Goal: Task Accomplishment & Management: Manage account settings

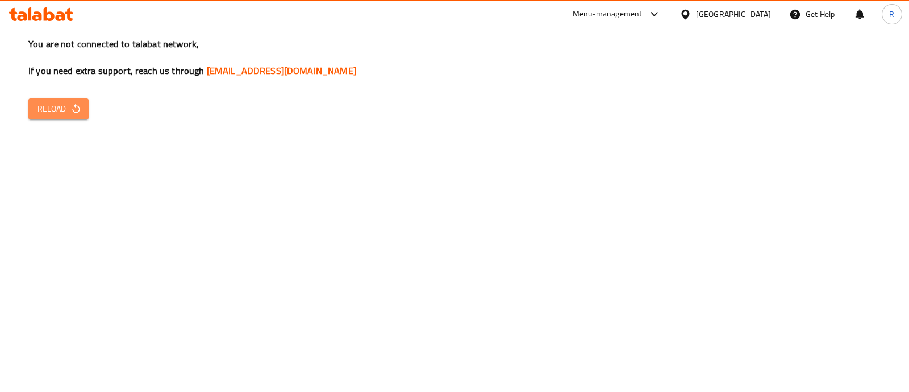
click at [82, 113] on button "Reload" at bounding box center [58, 108] width 60 height 21
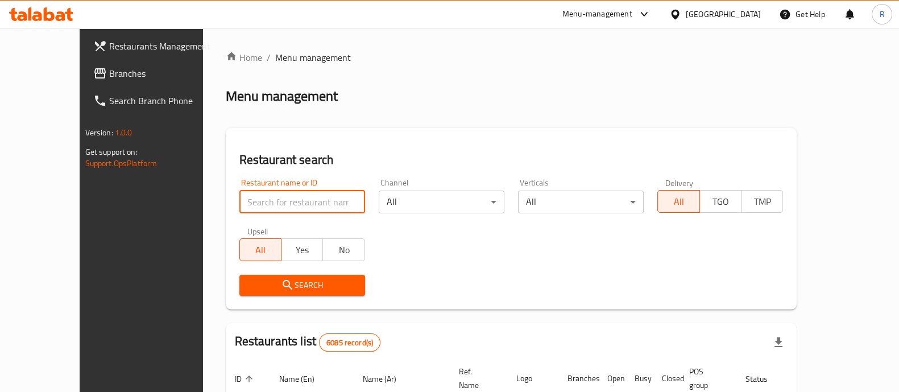
click at [276, 197] on input "search" at bounding box center [302, 201] width 126 height 23
type input "sweetna"
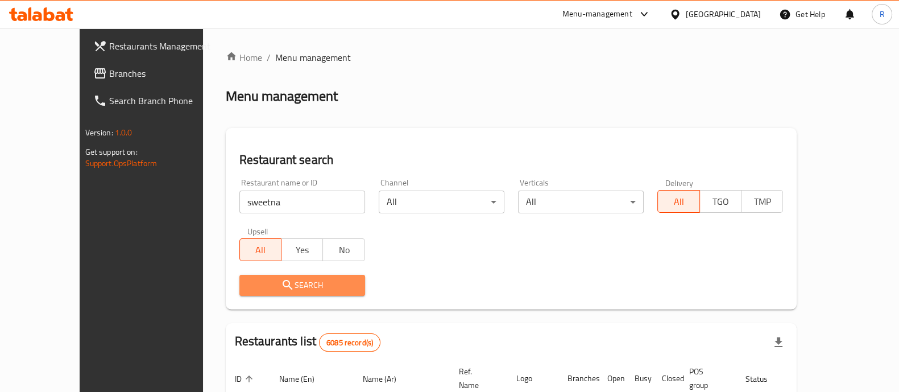
click at [259, 290] on span "Search" at bounding box center [301, 285] width 107 height 14
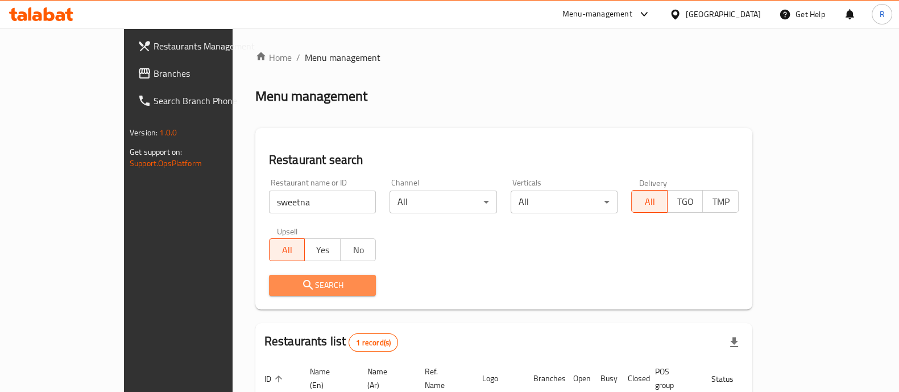
click at [278, 290] on span "Search" at bounding box center [322, 285] width 89 height 14
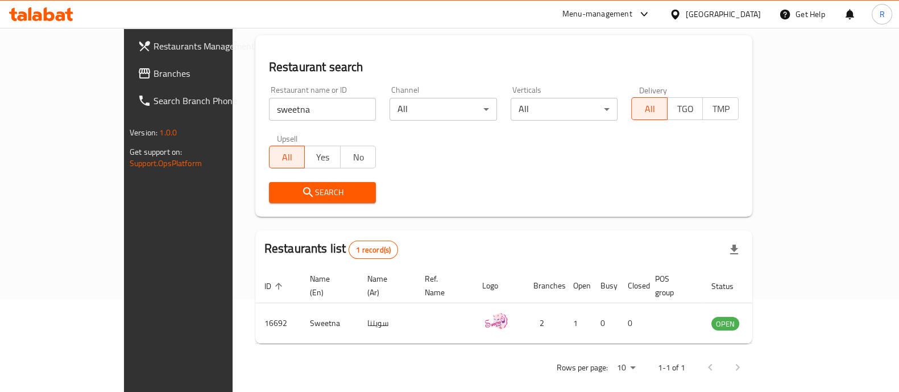
scroll to position [90, 0]
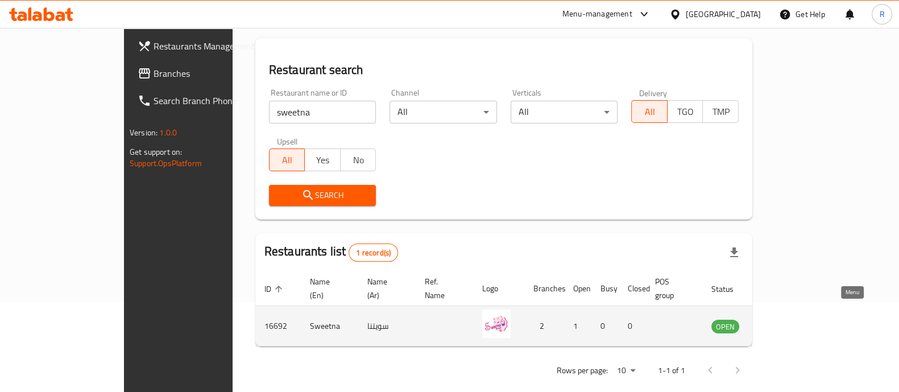
click at [784, 322] on icon "enhanced table" at bounding box center [777, 327] width 13 height 10
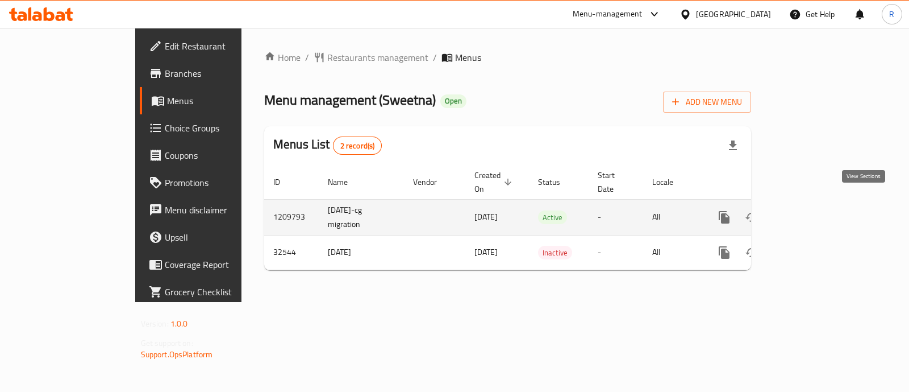
click at [812, 212] on icon "enhanced table" at bounding box center [806, 217] width 10 height 10
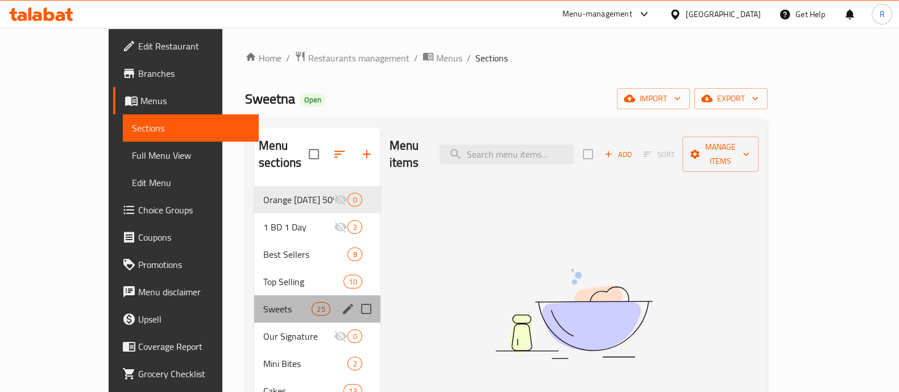
click at [254, 295] on div "Sweets 25" at bounding box center [317, 308] width 126 height 27
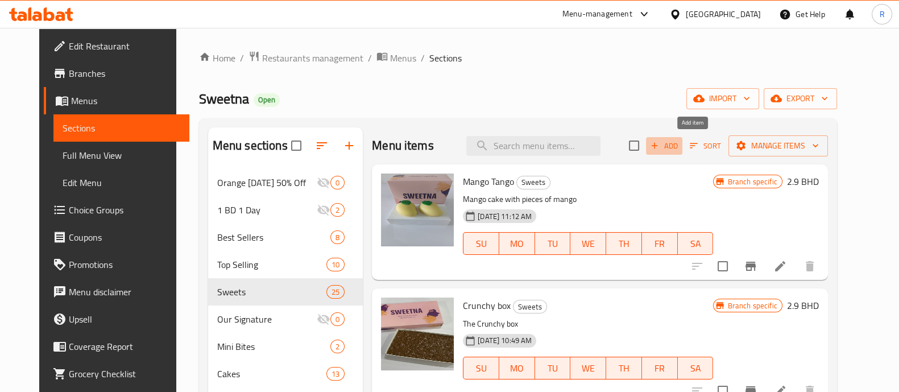
click at [679, 144] on span "Add" at bounding box center [663, 145] width 31 height 13
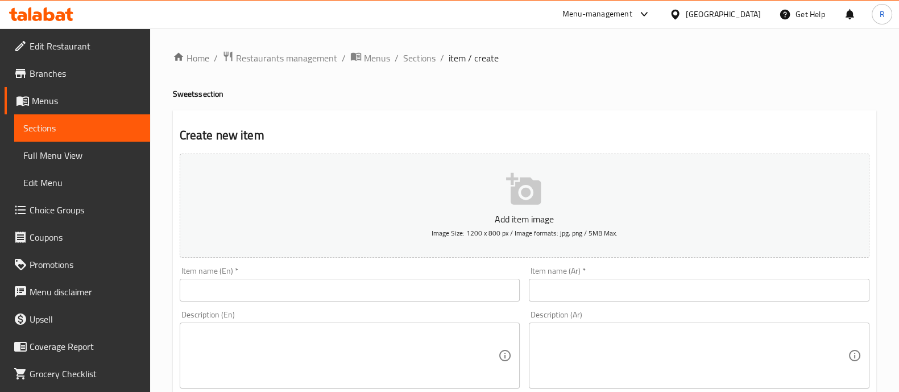
click at [533, 187] on icon "button" at bounding box center [523, 189] width 35 height 32
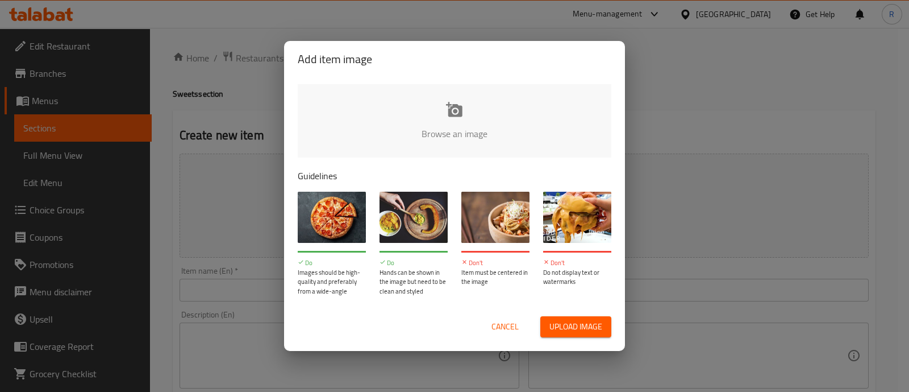
click at [565, 328] on span "Upload image" at bounding box center [576, 326] width 53 height 14
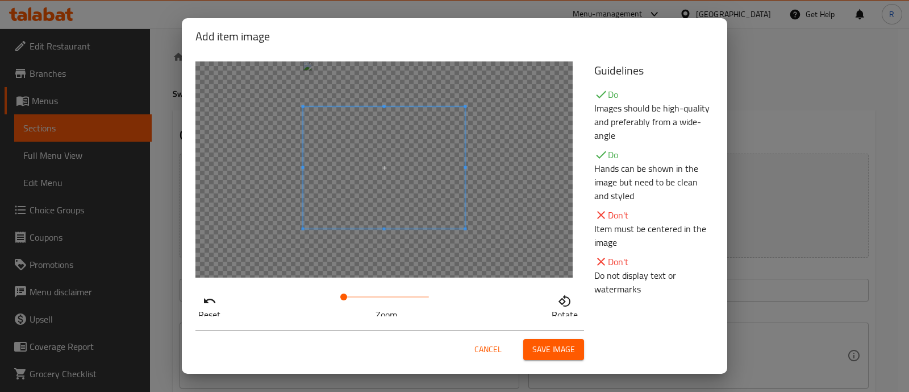
click at [378, 164] on span at bounding box center [384, 168] width 162 height 122
drag, startPoint x: 338, startPoint y: 297, endPoint x: 285, endPoint y: 309, distance: 54.7
click at [285, 309] on div "Reset Zoom Rotate" at bounding box center [388, 305] width 385 height 32
click at [426, 196] on span at bounding box center [384, 184] width 162 height 122
click at [426, 167] on span at bounding box center [384, 184] width 162 height 122
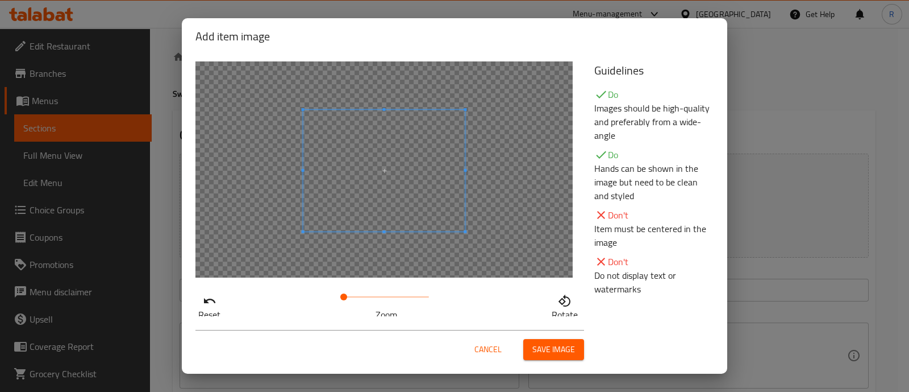
click at [427, 153] on span at bounding box center [384, 171] width 162 height 122
click at [556, 344] on span "Save image" at bounding box center [554, 349] width 43 height 14
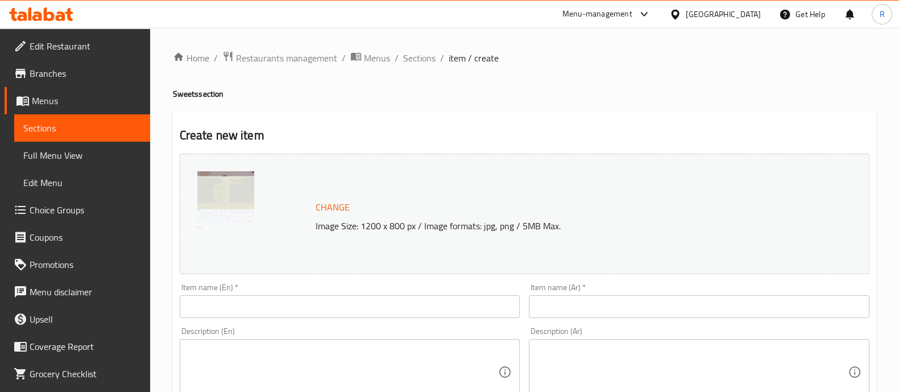
click at [375, 307] on input "text" at bounding box center [350, 306] width 340 height 23
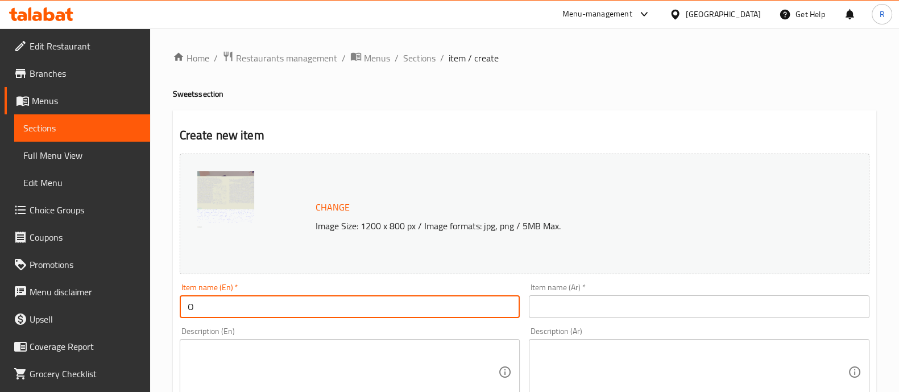
type input "O"
drag, startPoint x: 273, startPoint y: 307, endPoint x: 43, endPoint y: 351, distance: 234.2
type input "Orange Cheese Cake"
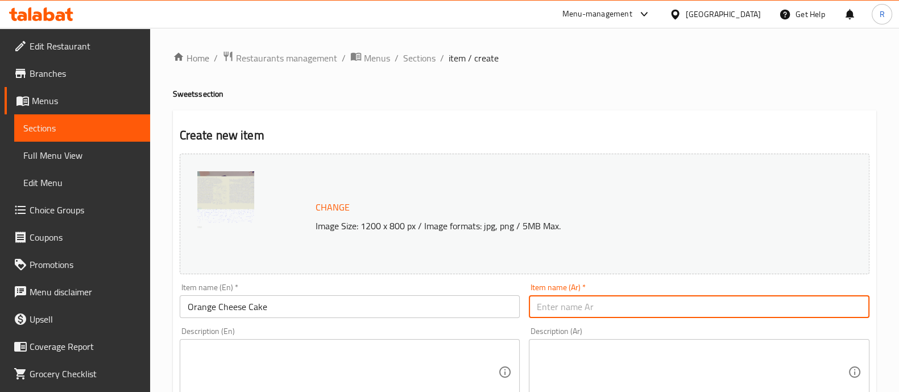
click at [595, 306] on input "text" at bounding box center [699, 306] width 340 height 23
paste input "تشيز كيك برتقال"
type input "تشيز كيك برتقال"
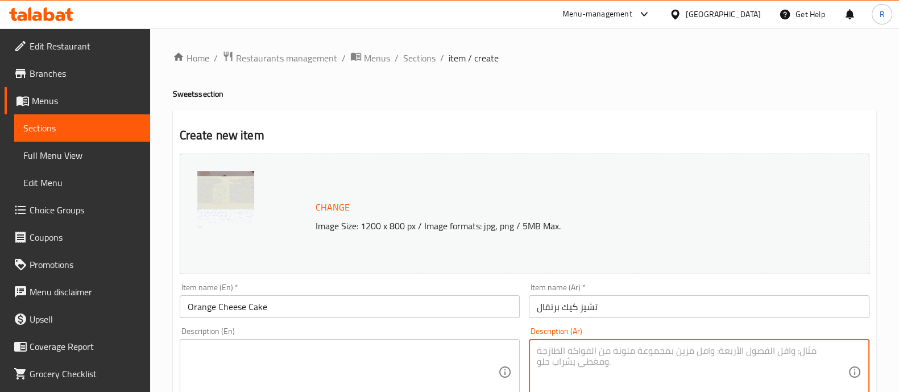
click at [590, 357] on textarea at bounding box center [691, 372] width 311 height 54
paste textarea "تشيز كيك برتقال"
type textarea "تشيز كيك برتقال"
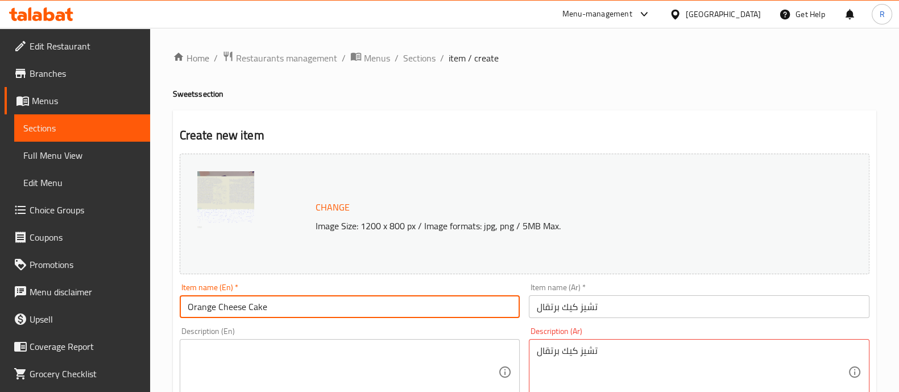
drag, startPoint x: 371, startPoint y: 311, endPoint x: 60, endPoint y: 336, distance: 311.9
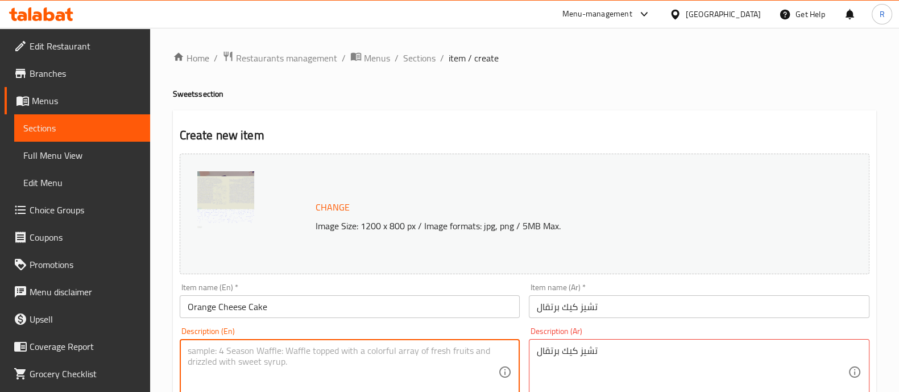
click at [219, 357] on textarea at bounding box center [343, 372] width 311 height 54
paste textarea "Orange Cheese Cake"
type textarea "Orange Cheese Cake"
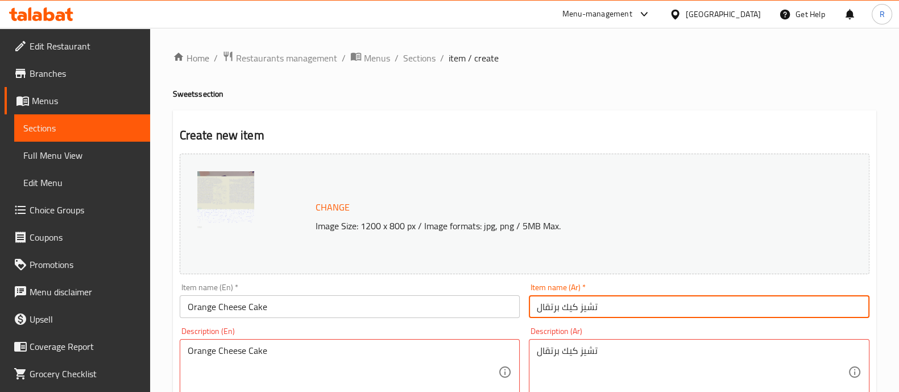
click at [559, 305] on input "تشيز كيك برتقال" at bounding box center [699, 306] width 340 height 23
type input "تشيز كيك البرتقال"
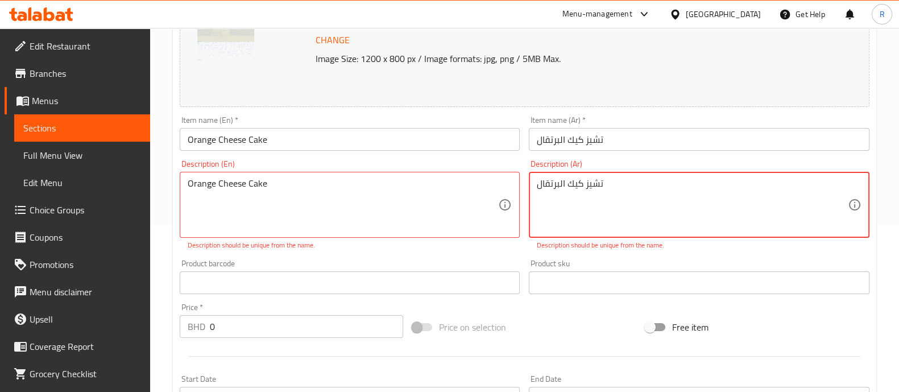
scroll to position [168, 0]
type textarea "تشيز كيك البرتقال"
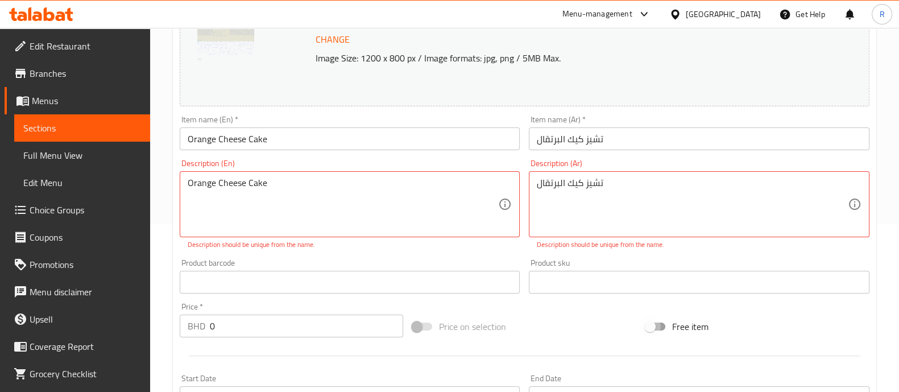
click at [658, 336] on input "Free item" at bounding box center [649, 326] width 65 height 22
click at [654, 328] on input "Free item" at bounding box center [661, 326] width 65 height 22
checkbox input "false"
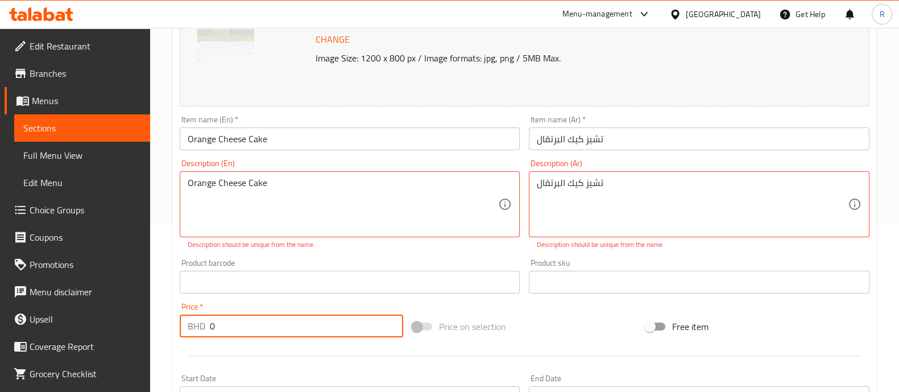
click at [232, 330] on input "0" at bounding box center [307, 325] width 194 height 23
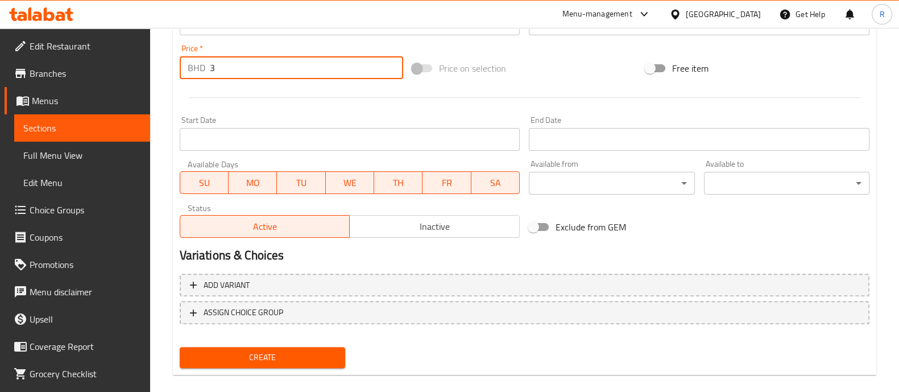
scroll to position [439, 0]
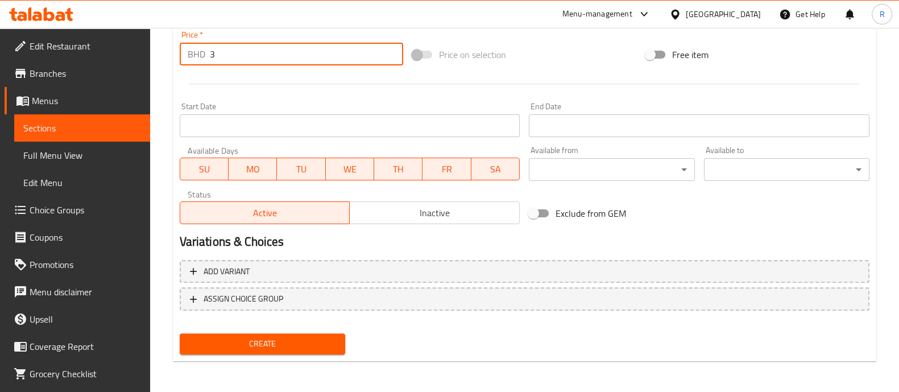
type input "3"
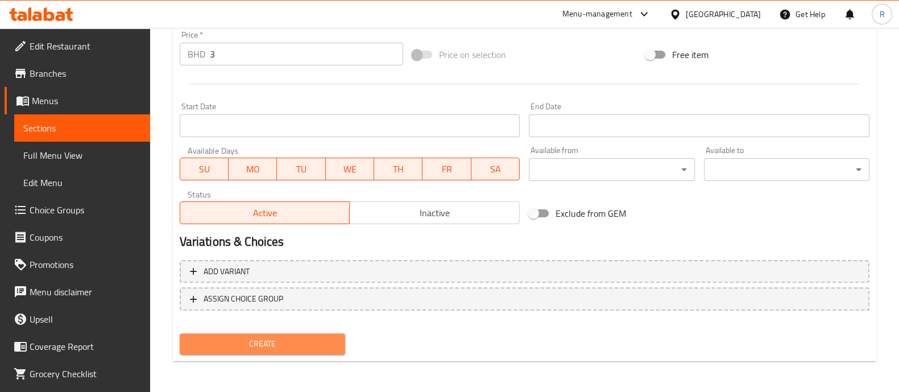
click at [273, 339] on span "Create" at bounding box center [262, 343] width 147 height 14
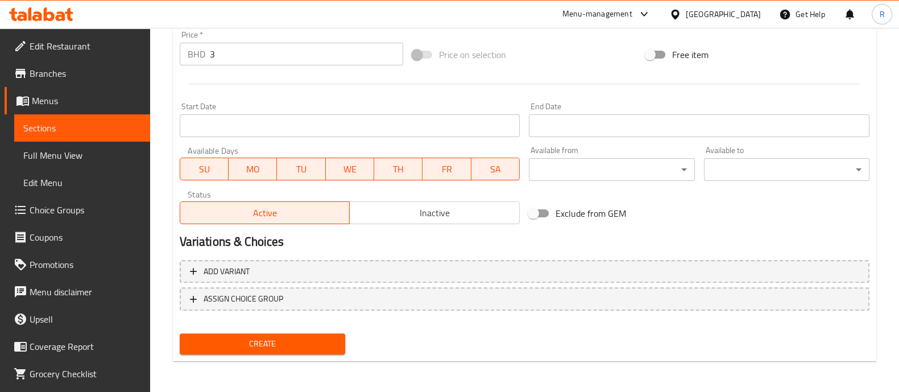
scroll to position [156, 0]
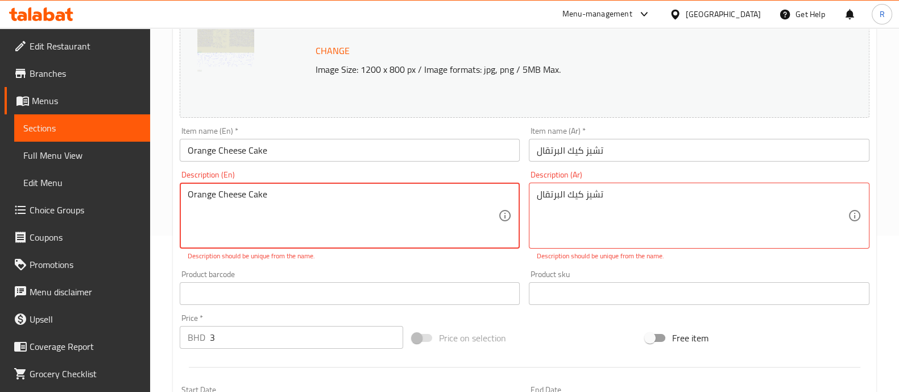
drag, startPoint x: 306, startPoint y: 203, endPoint x: 26, endPoint y: 212, distance: 279.8
click at [26, 212] on div "Edit Restaurant Branches Menus Sections Full Menu View Edit Menu Choice Groups …" at bounding box center [449, 274] width 899 height 804
type textarea "×"
drag, startPoint x: 326, startPoint y: 197, endPoint x: 34, endPoint y: 223, distance: 293.3
click at [34, 223] on div "Edit Restaurant Branches Menus Sections Full Menu View Edit Menu Choice Groups …" at bounding box center [449, 274] width 899 height 804
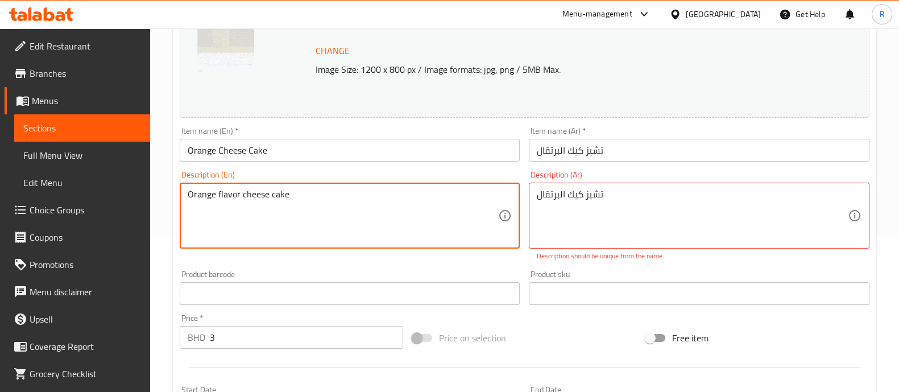
type textarea "Orange flavor cheese cake"
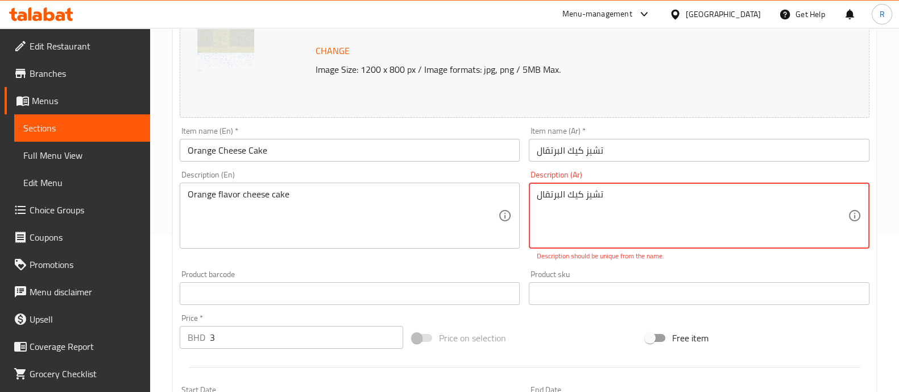
drag, startPoint x: 652, startPoint y: 210, endPoint x: 452, endPoint y: 209, distance: 200.1
paste textarea "نكهة"
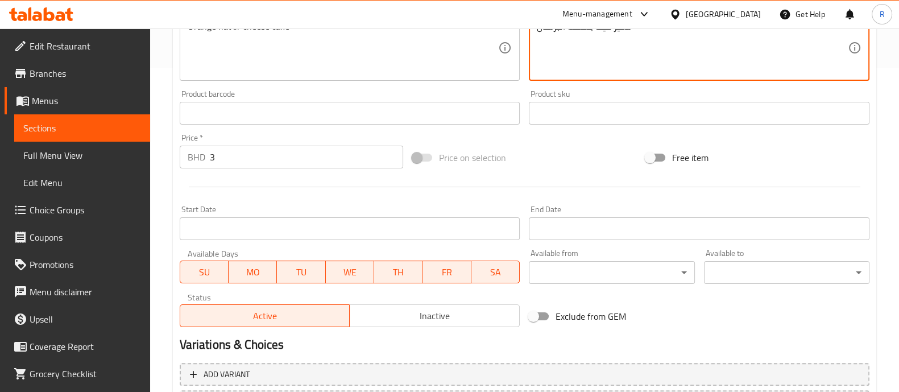
scroll to position [427, 0]
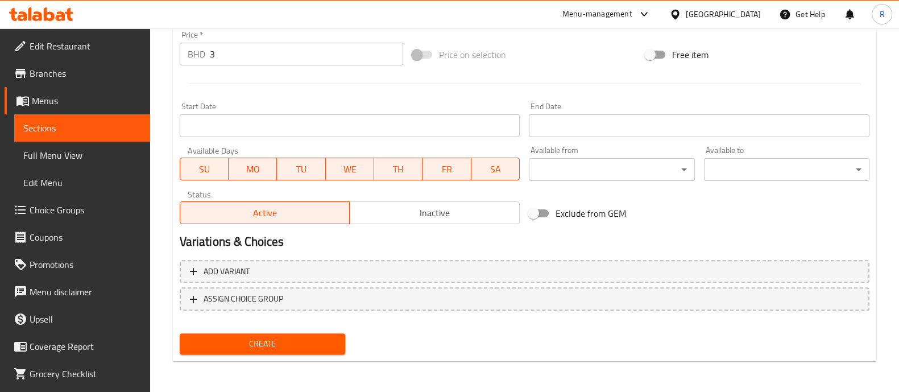
type textarea "تشيز كيك بنكهة البرتقال"
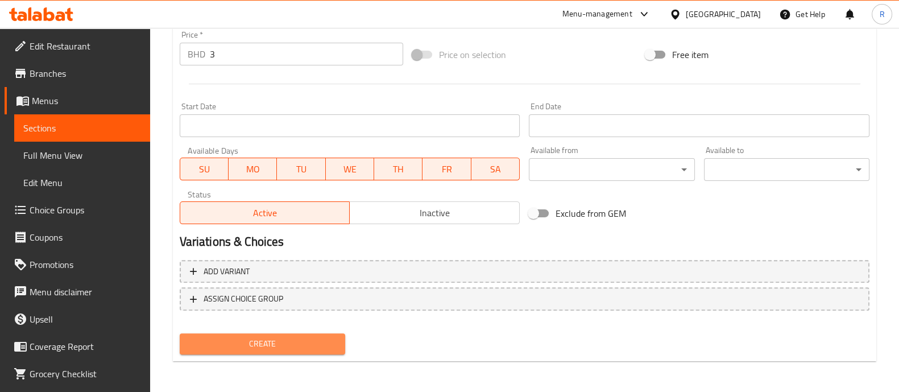
click at [264, 346] on span "Create" at bounding box center [262, 343] width 147 height 14
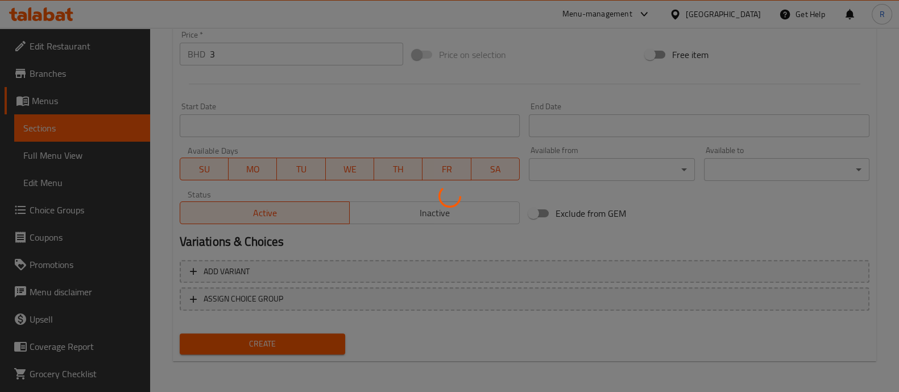
type input "0"
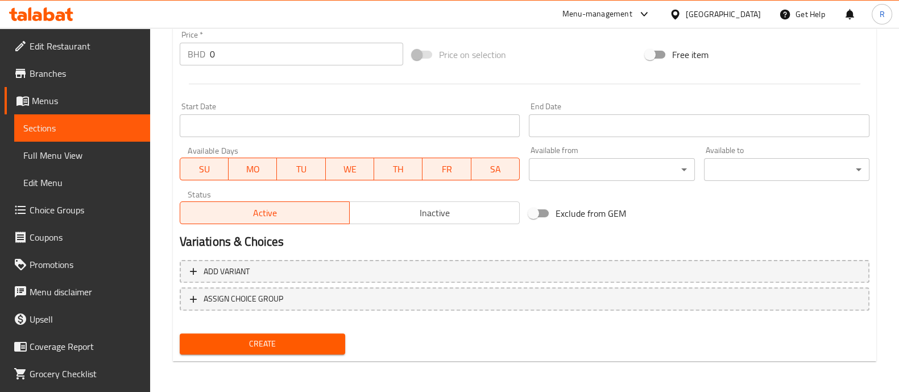
scroll to position [0, 0]
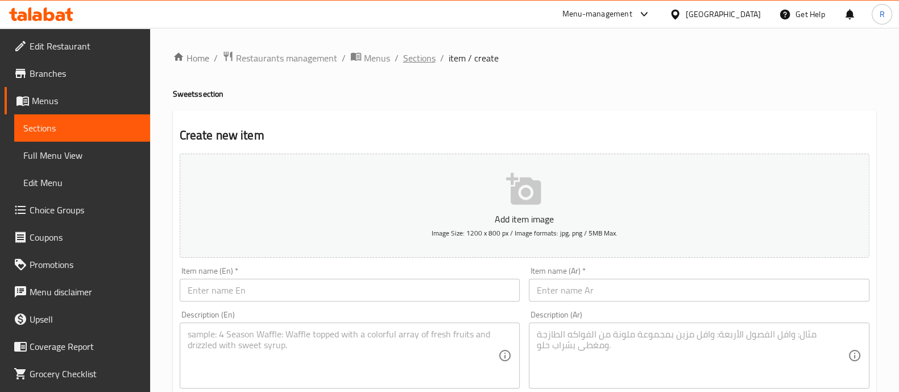
click at [415, 61] on span "Sections" at bounding box center [419, 58] width 32 height 14
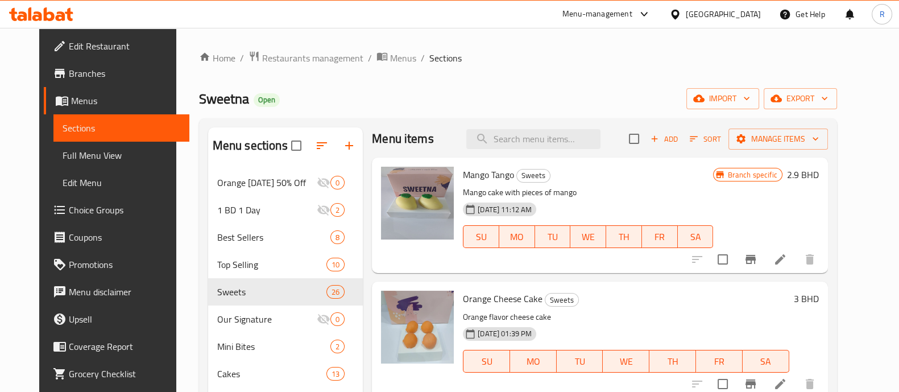
scroll to position [54, 0]
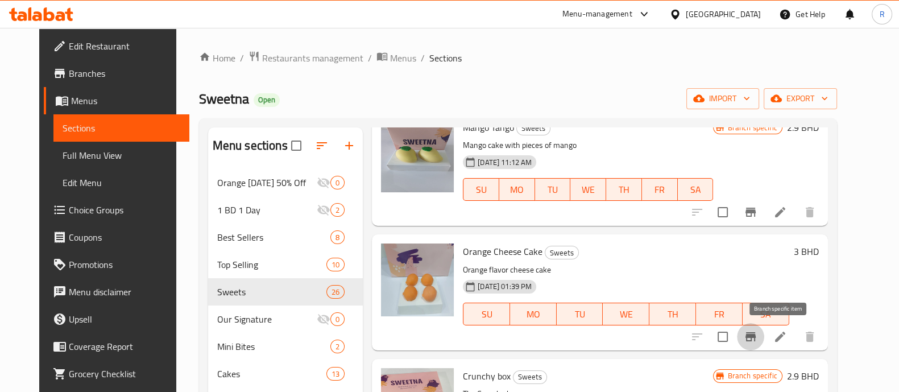
click at [757, 338] on icon "Branch-specific-item" at bounding box center [750, 337] width 14 height 14
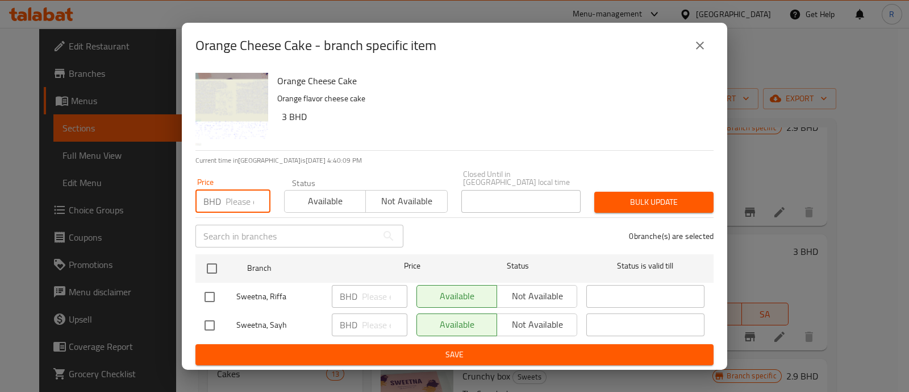
click at [231, 197] on input "number" at bounding box center [248, 201] width 45 height 23
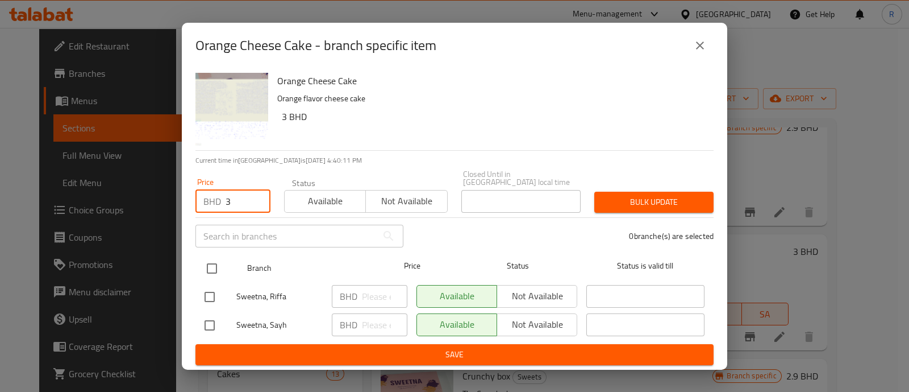
type input "3"
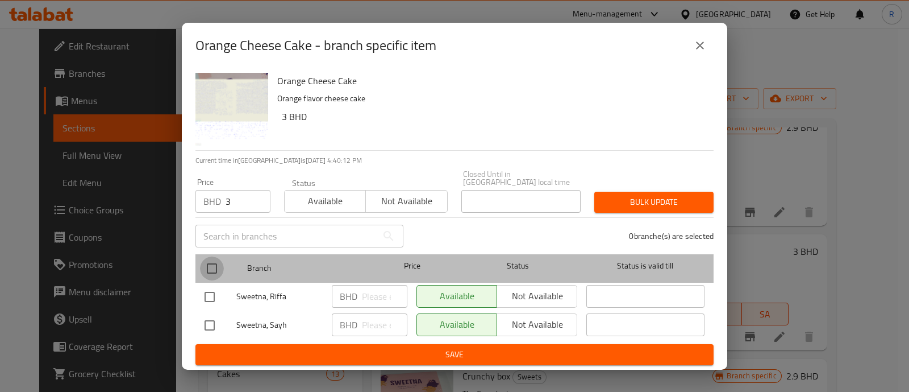
click at [212, 269] on input "checkbox" at bounding box center [212, 268] width 24 height 24
checkbox input "true"
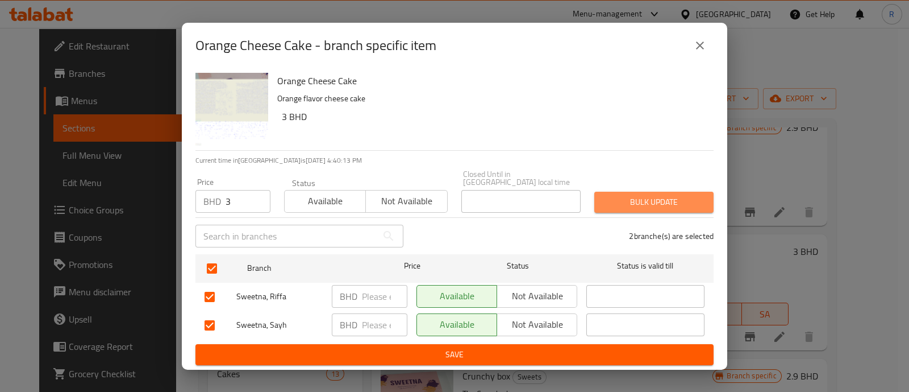
click at [650, 192] on button "Bulk update" at bounding box center [653, 202] width 119 height 21
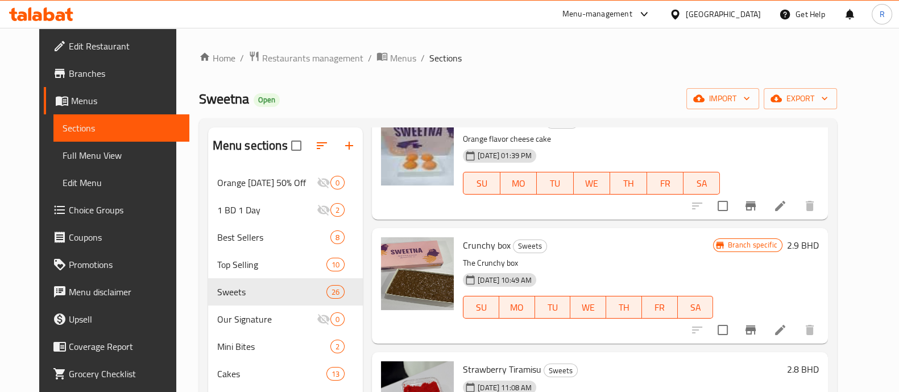
scroll to position [0, 0]
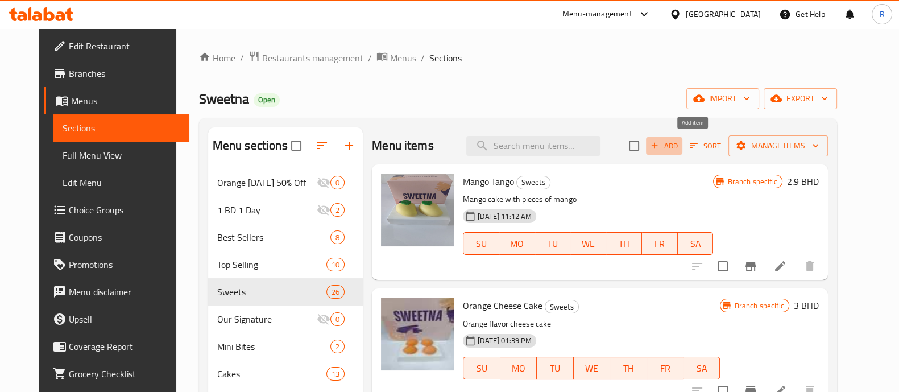
click at [679, 145] on span "Add" at bounding box center [663, 145] width 31 height 13
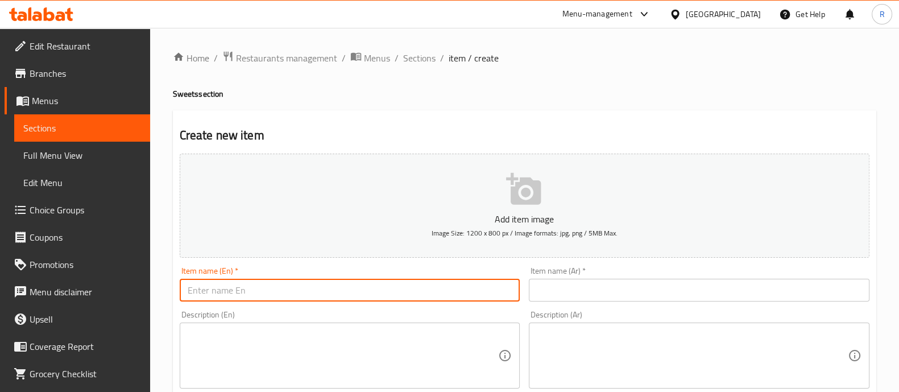
click at [395, 291] on input "text" at bounding box center [350, 289] width 340 height 23
drag, startPoint x: 281, startPoint y: 294, endPoint x: 59, endPoint y: 297, distance: 222.2
type input "Banana Cheese Cake"
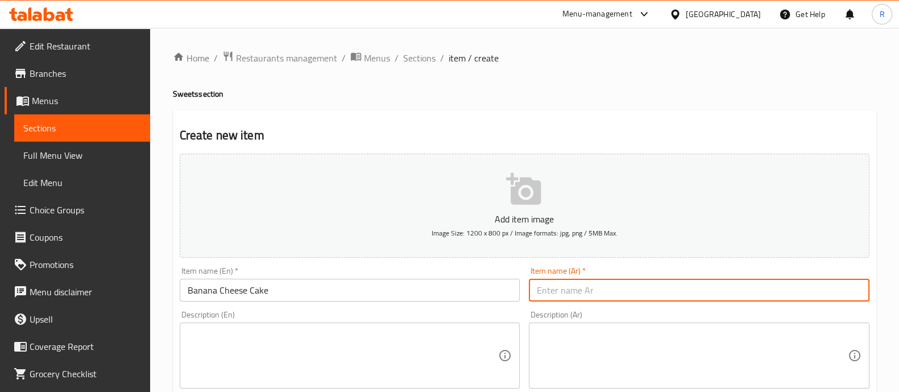
click at [585, 289] on input "text" at bounding box center [699, 289] width 340 height 23
paste input "تشيز كيك الموز"
type input "تشيز كيك الموز"
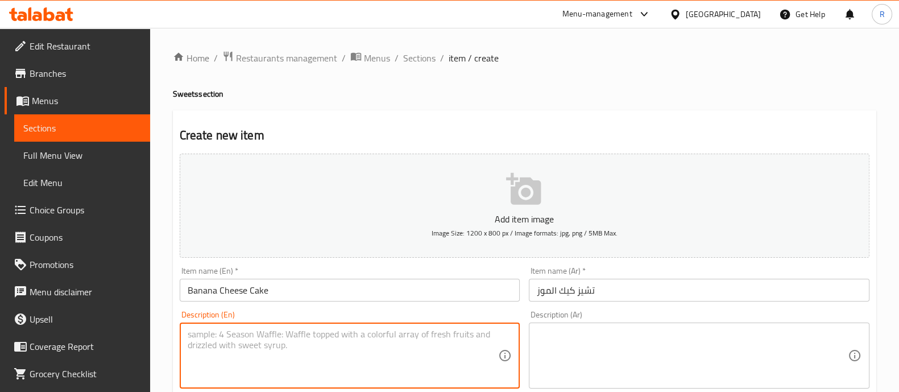
click at [253, 352] on textarea at bounding box center [343, 355] width 311 height 54
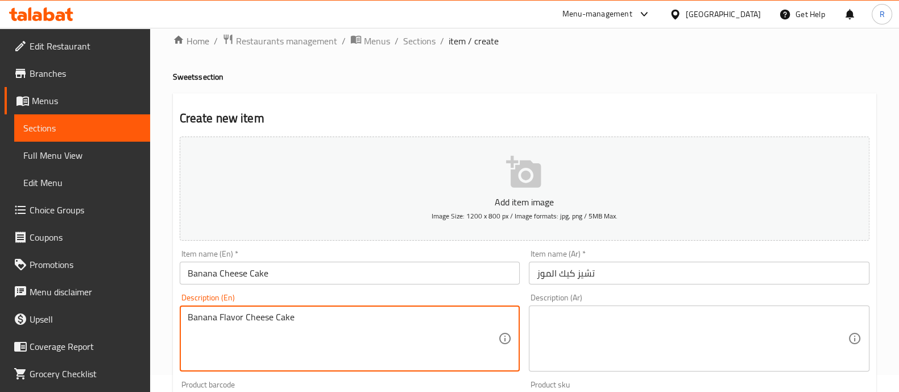
drag, startPoint x: 310, startPoint y: 343, endPoint x: 0, endPoint y: 382, distance: 312.2
click at [0, 382] on div "Edit Restaurant Branches Menus Sections Full Menu View Edit Menu Choice Groups …" at bounding box center [449, 398] width 899 height 775
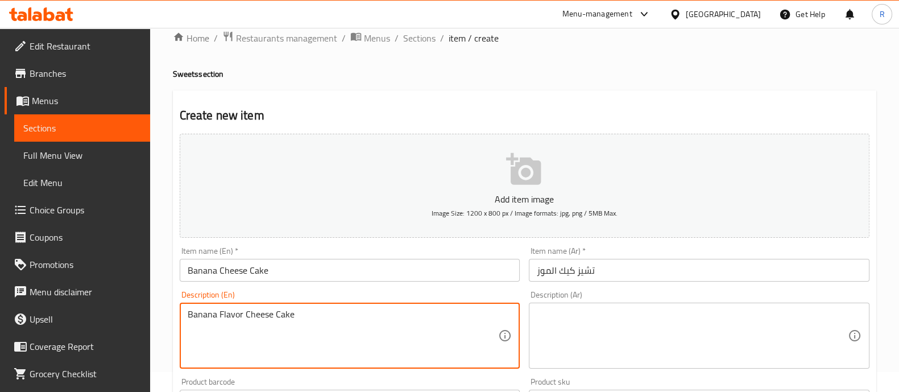
type textarea "Banana Flavor Cheese Cake"
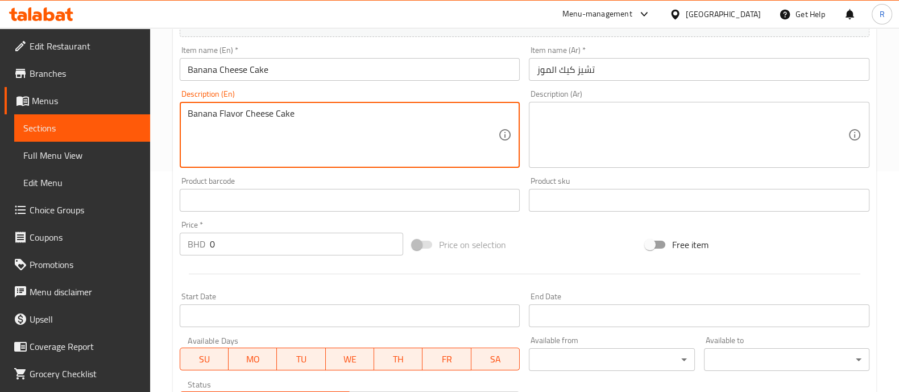
scroll to position [221, 0]
click at [600, 143] on textarea at bounding box center [691, 134] width 311 height 54
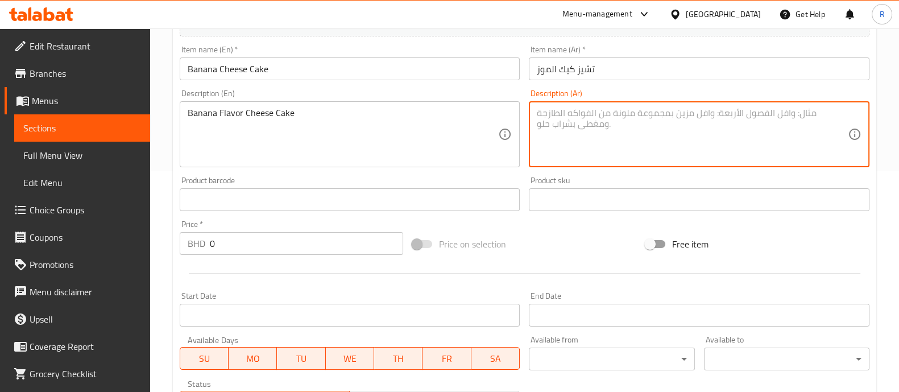
paste textarea "كعكة الجبن بنكهة الموز"
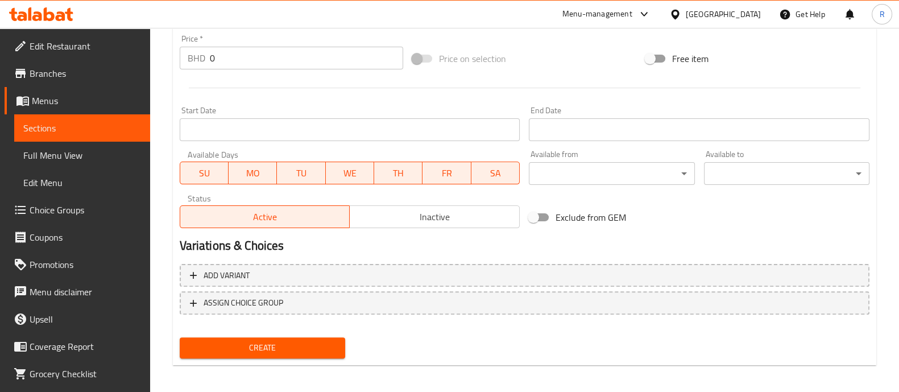
scroll to position [410, 0]
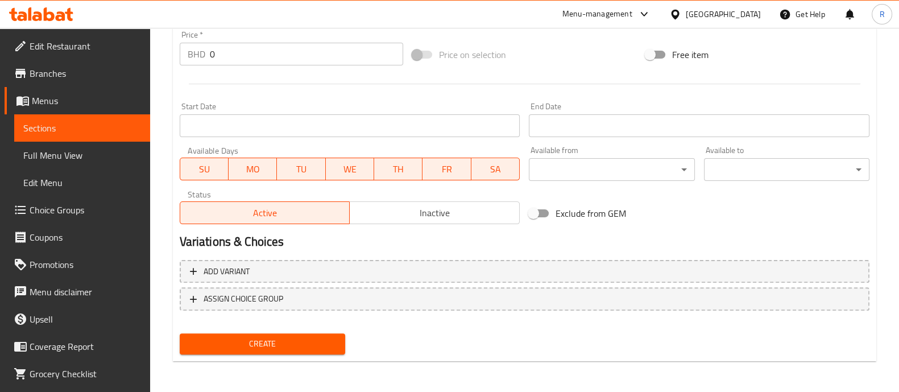
type textarea "كعكة الجبن بنكهة الموز"
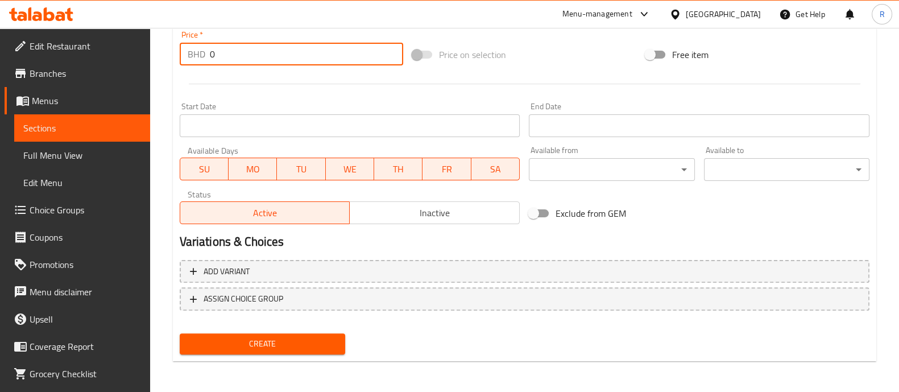
click at [252, 49] on input "0" at bounding box center [307, 54] width 194 height 23
type input "3"
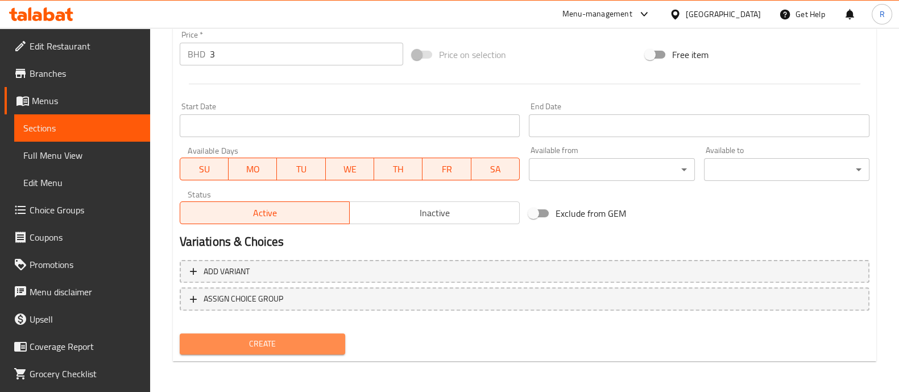
click at [296, 346] on span "Create" at bounding box center [262, 343] width 147 height 14
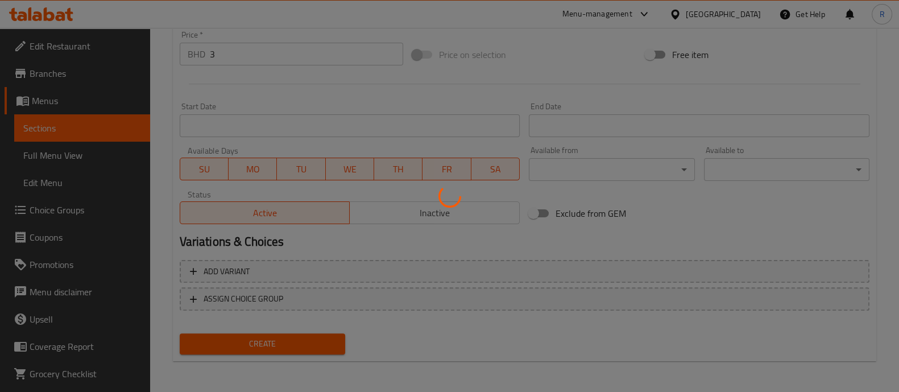
type input "0"
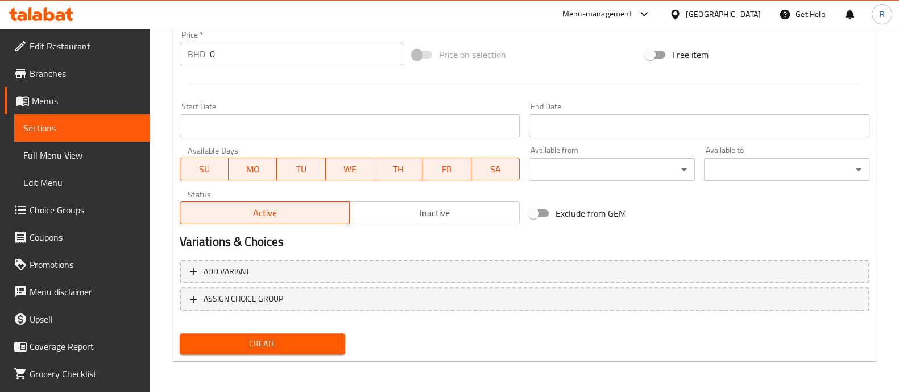
scroll to position [0, 0]
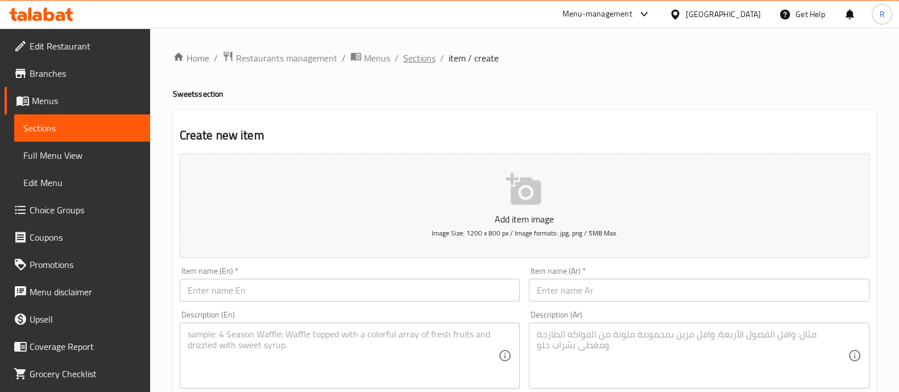
click at [414, 60] on span "Sections" at bounding box center [419, 58] width 32 height 14
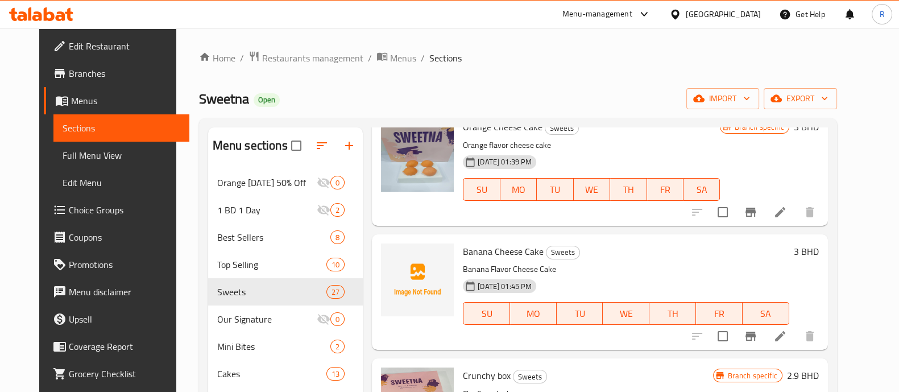
scroll to position [185, 0]
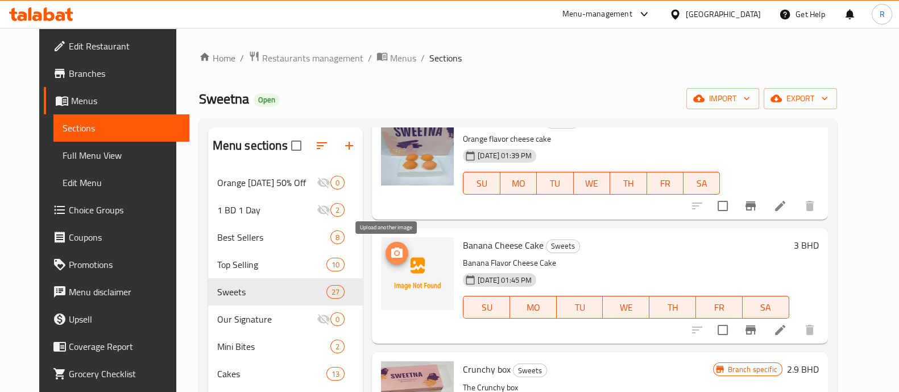
click at [397, 252] on span "upload picture" at bounding box center [396, 253] width 23 height 14
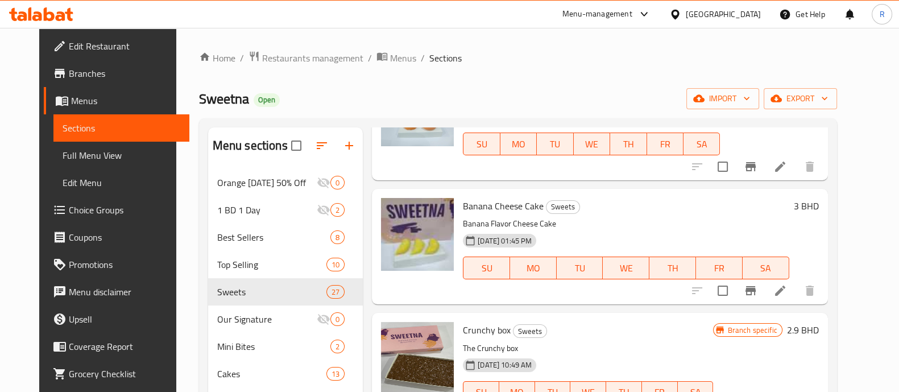
scroll to position [225, 0]
click at [757, 296] on icon "Branch-specific-item" at bounding box center [750, 289] width 14 height 14
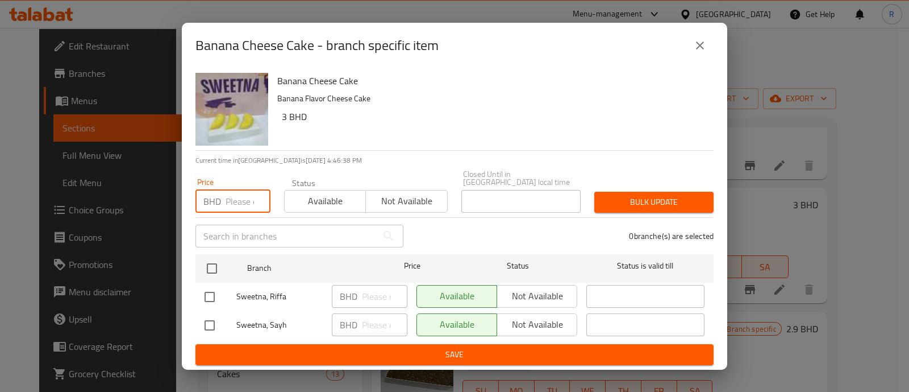
click at [239, 190] on input "number" at bounding box center [248, 201] width 45 height 23
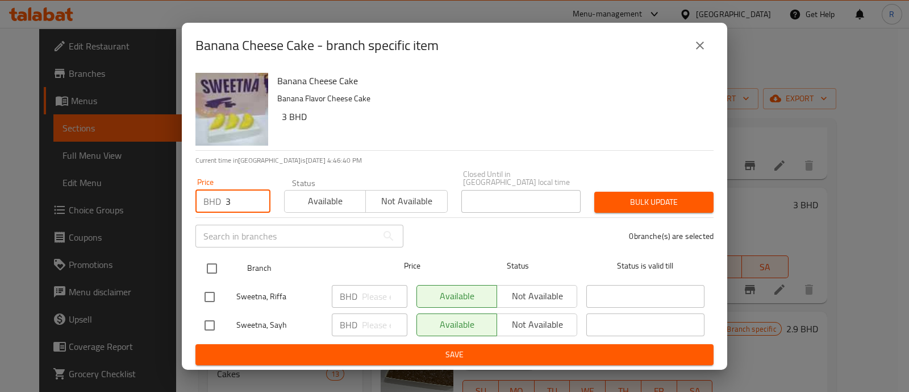
type input "3"
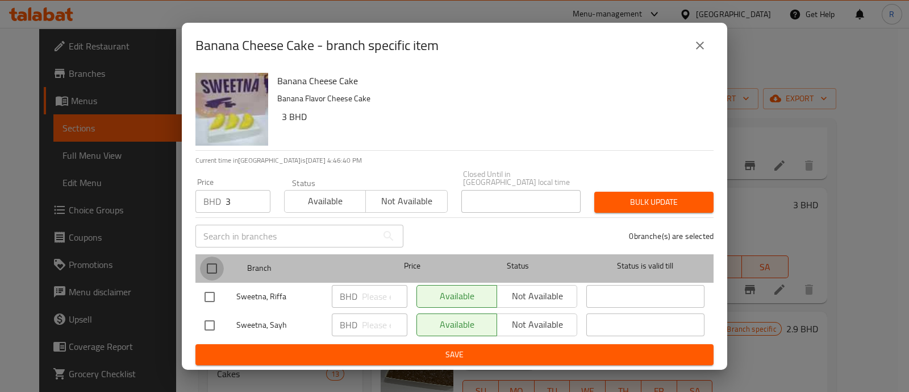
click at [216, 265] on input "checkbox" at bounding box center [212, 268] width 24 height 24
checkbox input "true"
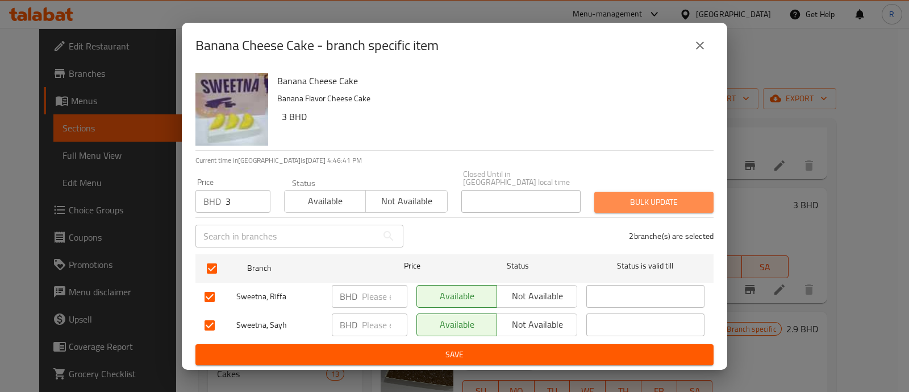
click at [647, 195] on span "Bulk update" at bounding box center [654, 202] width 101 height 14
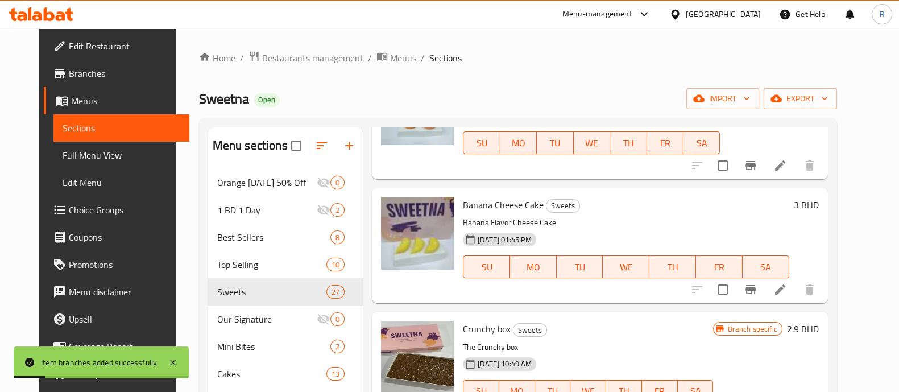
scroll to position [0, 0]
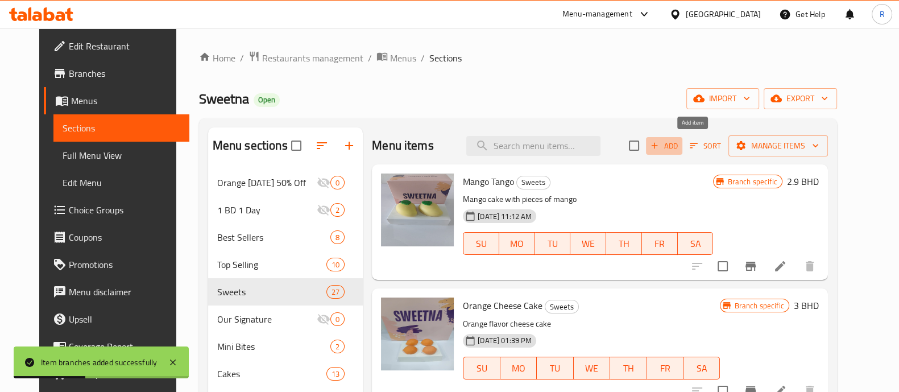
click at [679, 147] on span "Add" at bounding box center [663, 145] width 31 height 13
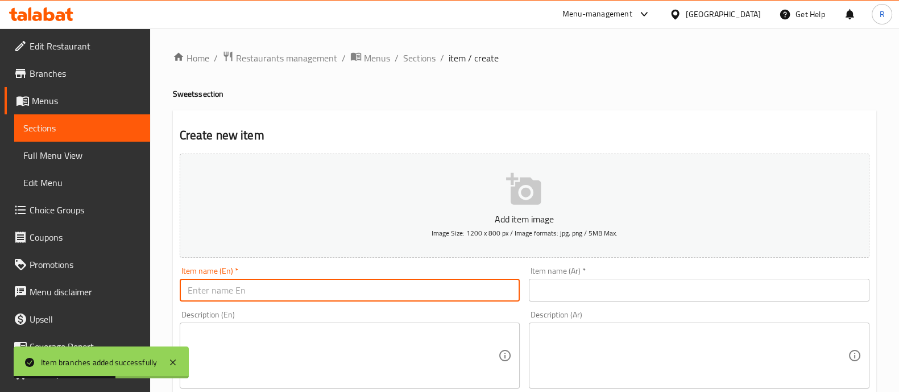
click at [389, 279] on input "text" at bounding box center [350, 289] width 340 height 23
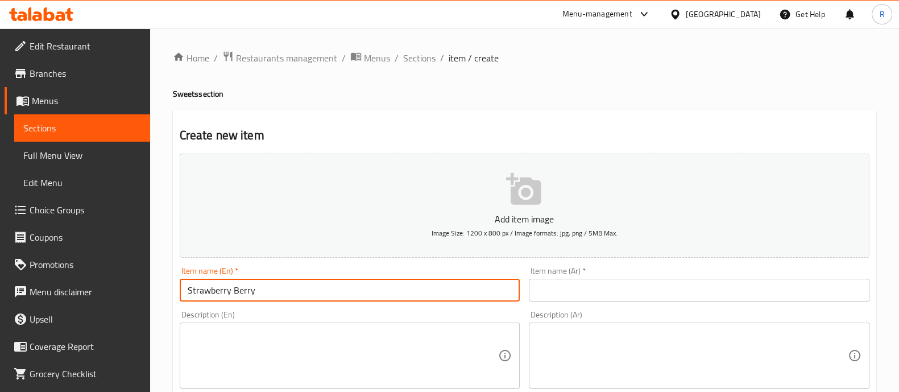
click at [276, 292] on input "Strawberry Berry" at bounding box center [350, 289] width 340 height 23
drag, startPoint x: 276, startPoint y: 292, endPoint x: 89, endPoint y: 339, distance: 192.8
click at [296, 288] on input "Strawberry Berry" at bounding box center [350, 289] width 340 height 23
type input "Strawberry Bliss"
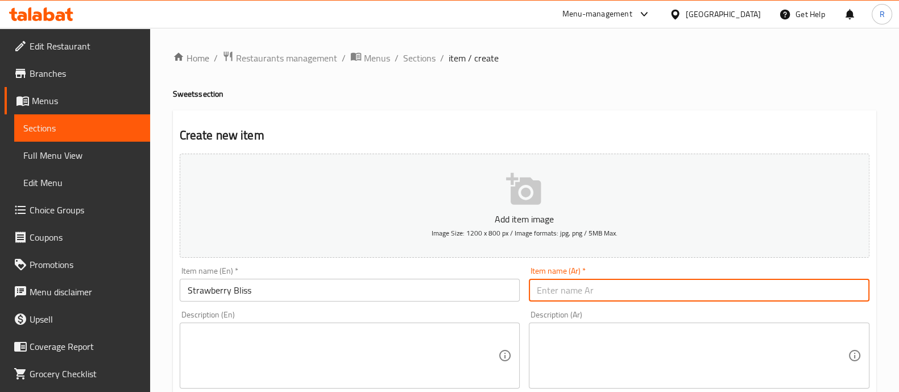
click at [605, 294] on input "text" at bounding box center [699, 289] width 340 height 23
click at [612, 295] on input "text" at bounding box center [699, 289] width 340 height 23
paste input "نعيم الفراولة"
type input "نعيم الفراولة"
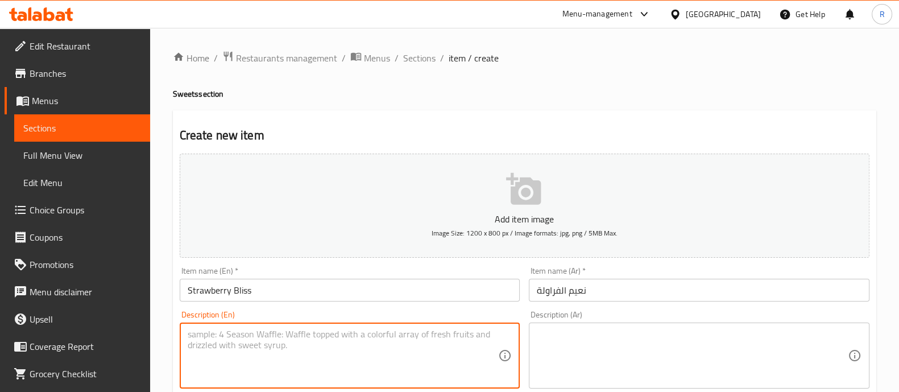
click at [463, 357] on textarea at bounding box center [343, 355] width 311 height 54
drag, startPoint x: 331, startPoint y: 347, endPoint x: 20, endPoint y: 368, distance: 311.6
type textarea "strawberry flavor cake"
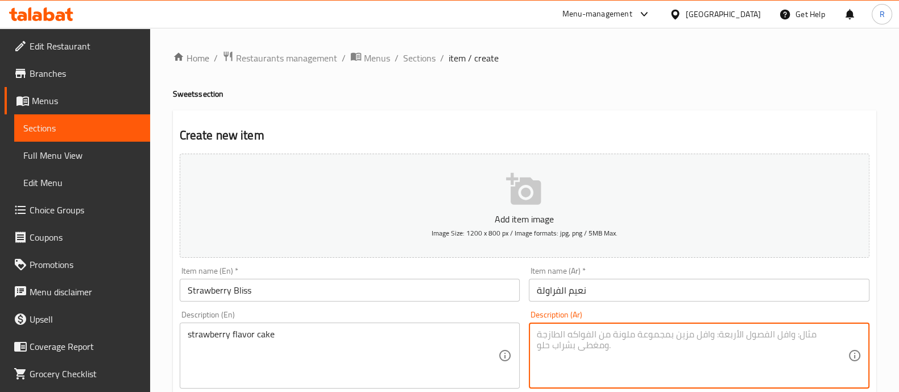
click at [590, 342] on textarea at bounding box center [691, 355] width 311 height 54
paste textarea "كعكة بنكهة الفراولة"
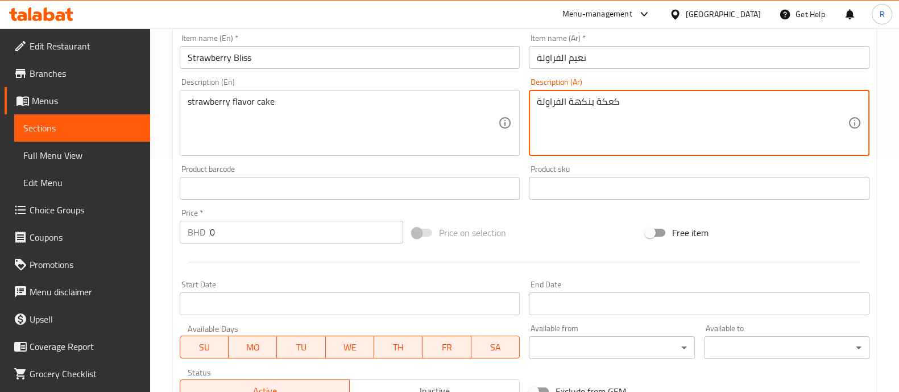
scroll to position [236, 0]
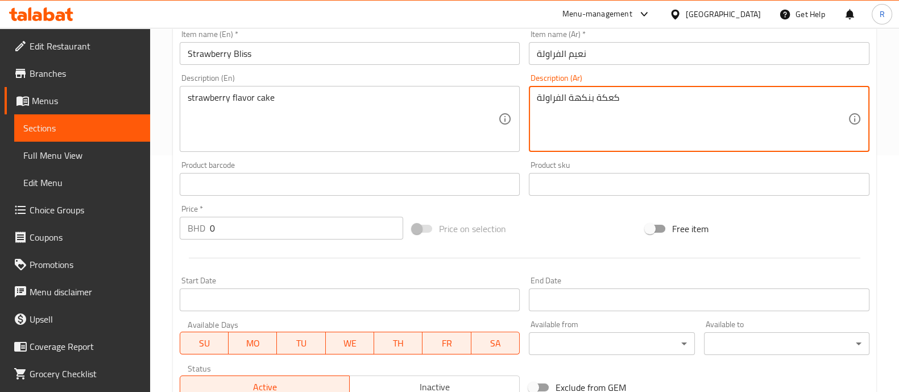
type textarea "كعكة بنكهة الفراولة"
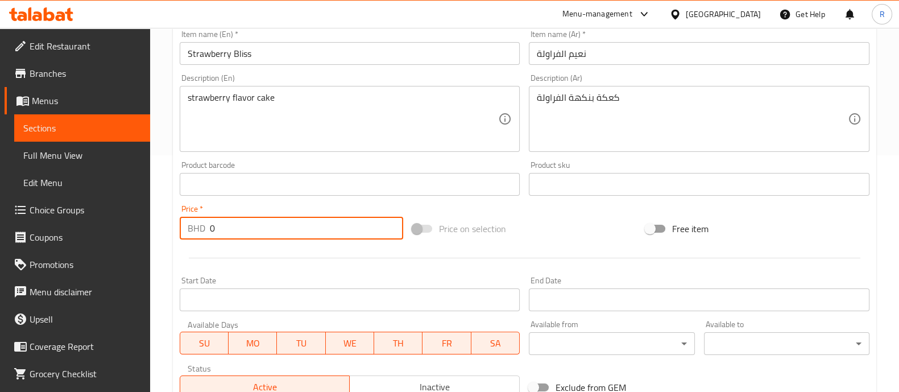
click at [258, 233] on input "0" at bounding box center [307, 228] width 194 height 23
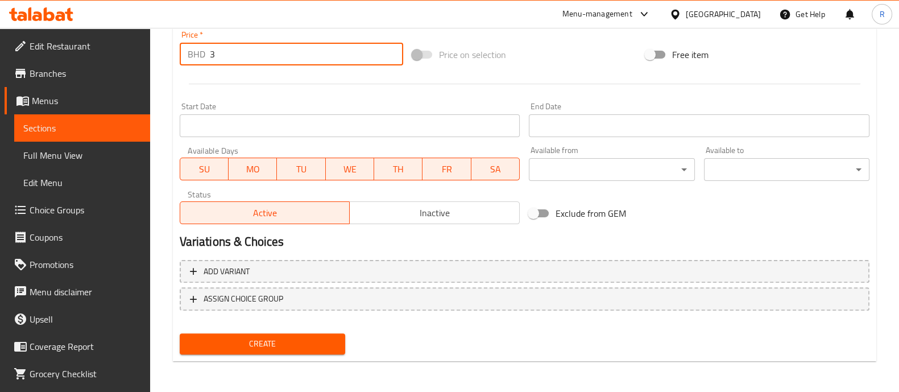
type input "3"
click at [257, 342] on span "Create" at bounding box center [262, 343] width 147 height 14
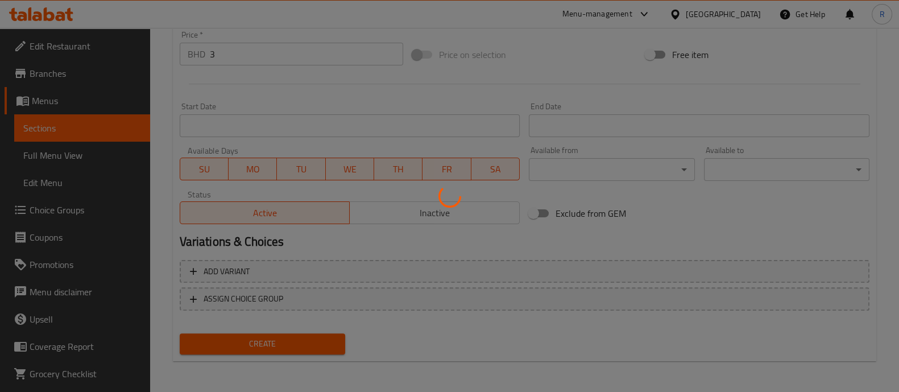
type input "0"
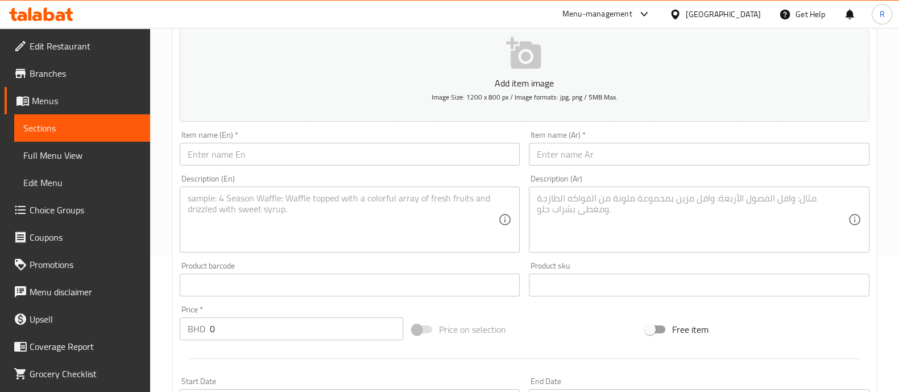
scroll to position [0, 0]
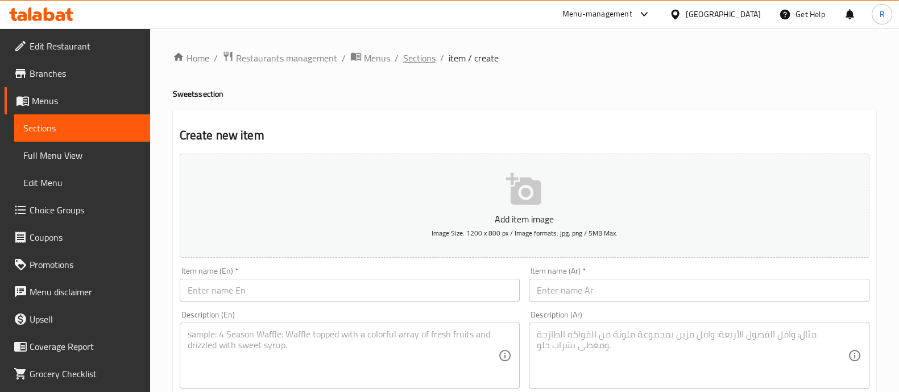
click at [421, 53] on span "Sections" at bounding box center [419, 58] width 32 height 14
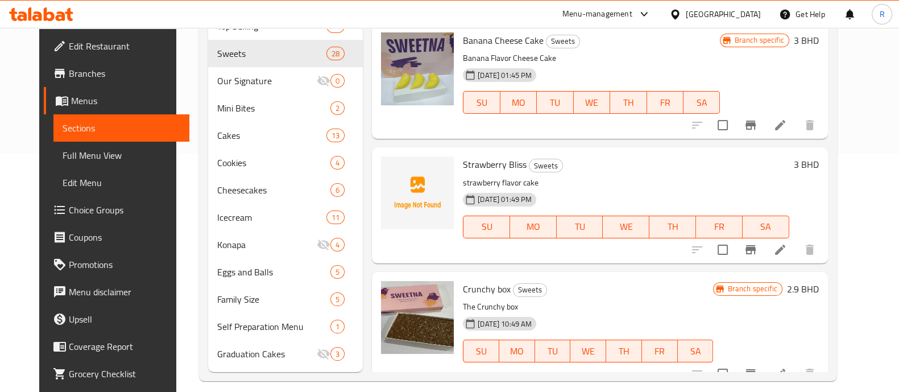
scroll to position [152, 0]
click at [757, 252] on icon "Branch-specific-item" at bounding box center [750, 249] width 14 height 14
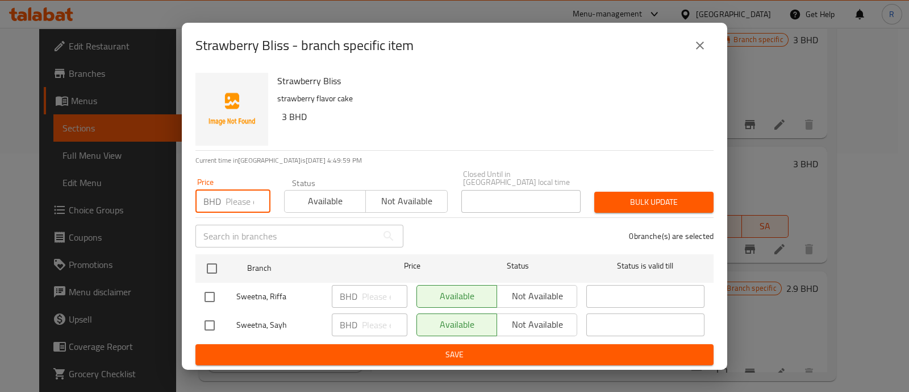
click at [250, 195] on input "number" at bounding box center [248, 201] width 45 height 23
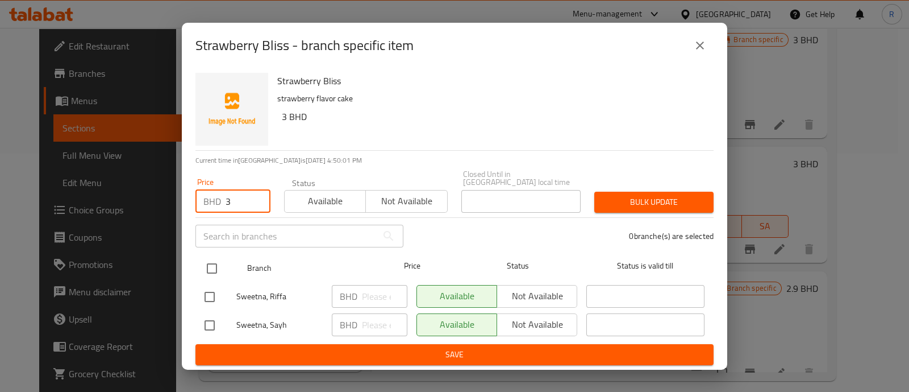
type input "3"
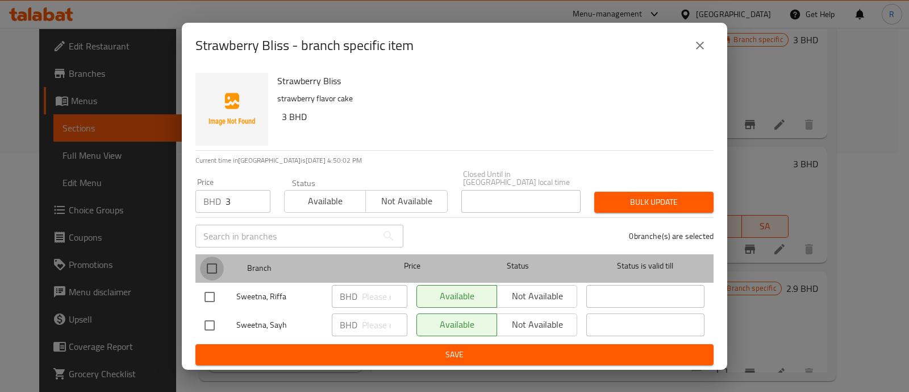
click at [216, 259] on input "checkbox" at bounding box center [212, 268] width 24 height 24
checkbox input "true"
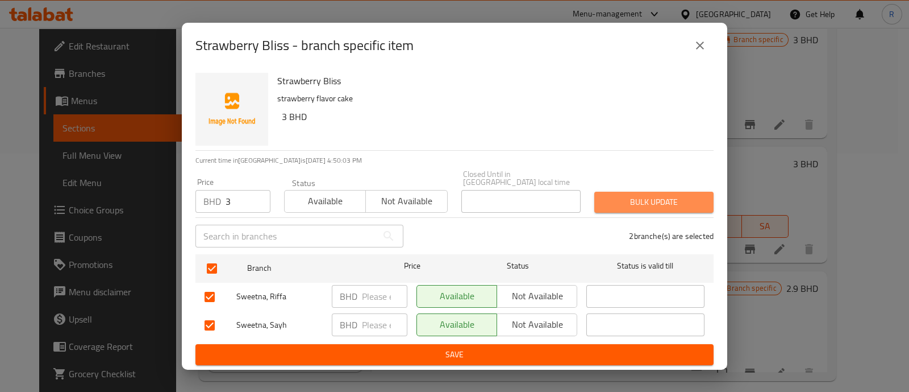
click at [633, 206] on button "Bulk update" at bounding box center [653, 202] width 119 height 21
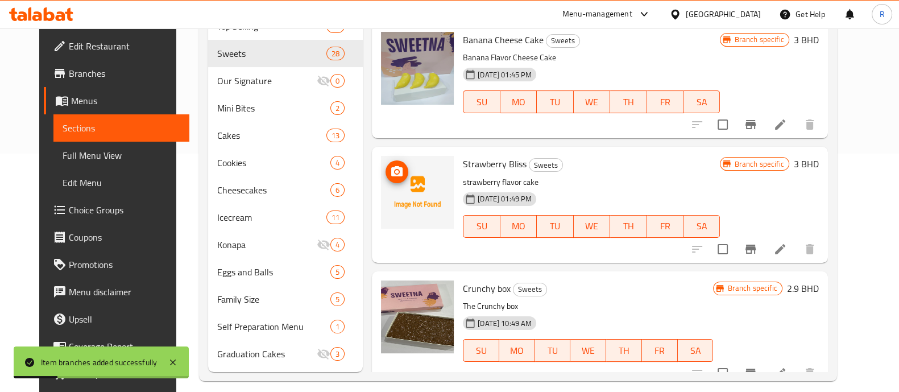
click at [397, 181] on img at bounding box center [417, 192] width 73 height 73
click at [391, 167] on icon "upload picture" at bounding box center [396, 171] width 11 height 10
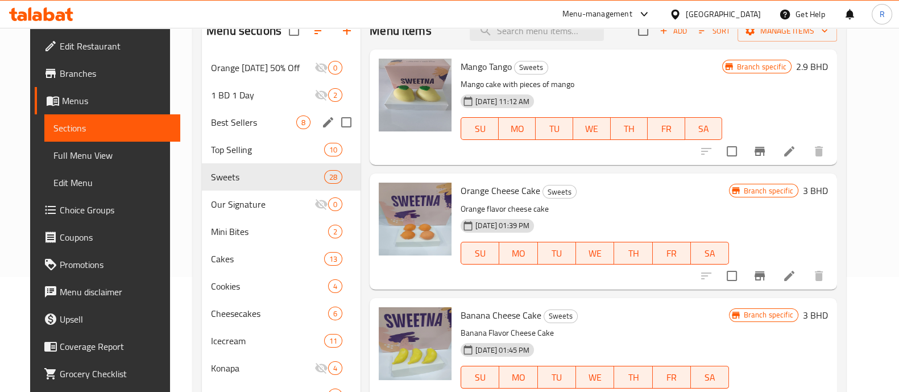
scroll to position [0, 0]
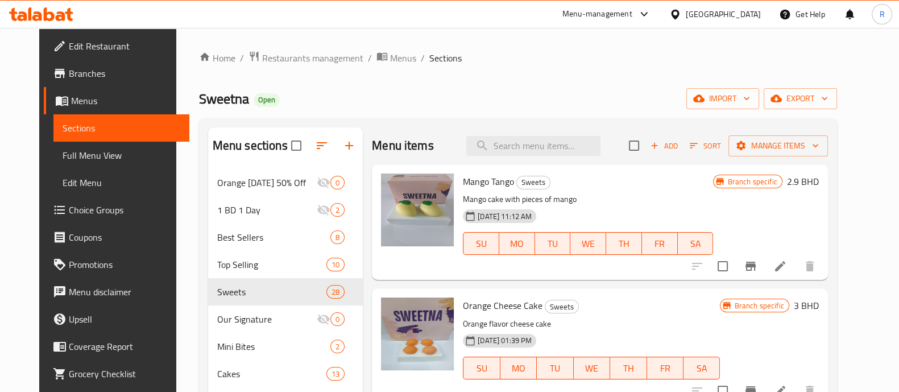
click at [651, 12] on icon at bounding box center [644, 14] width 14 height 14
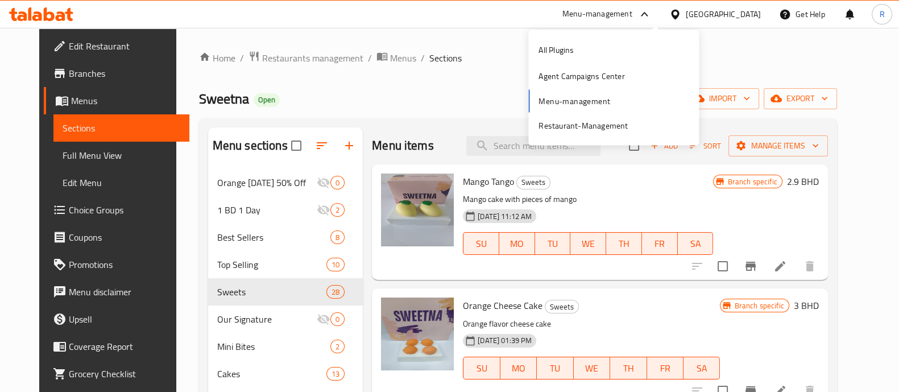
click at [585, 101] on div "All Plugins Agent Campaigns Center Menu-management Restaurant-Management" at bounding box center [613, 88] width 170 height 102
click at [575, 122] on div "Restaurant-Management" at bounding box center [582, 125] width 89 height 13
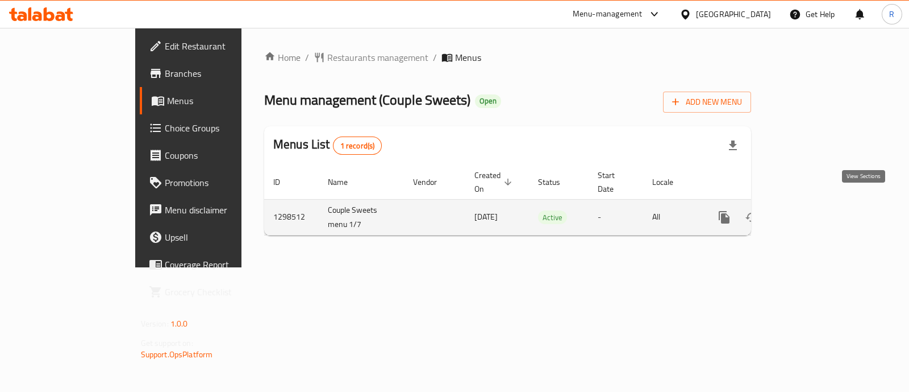
click at [812, 212] on icon "enhanced table" at bounding box center [806, 217] width 10 height 10
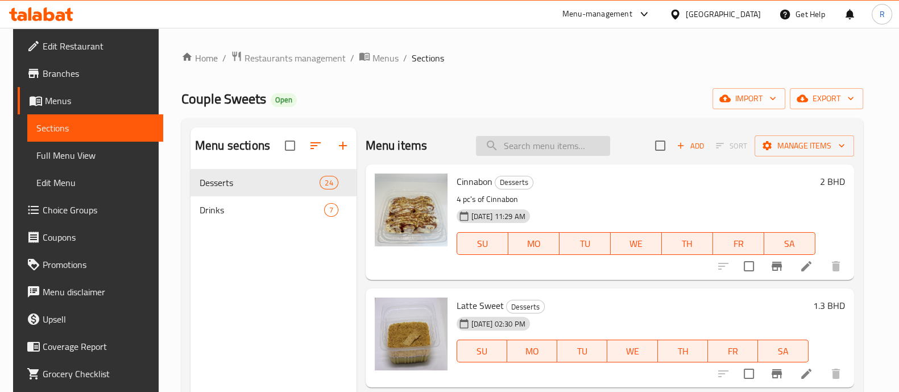
click at [552, 148] on input "search" at bounding box center [543, 146] width 134 height 20
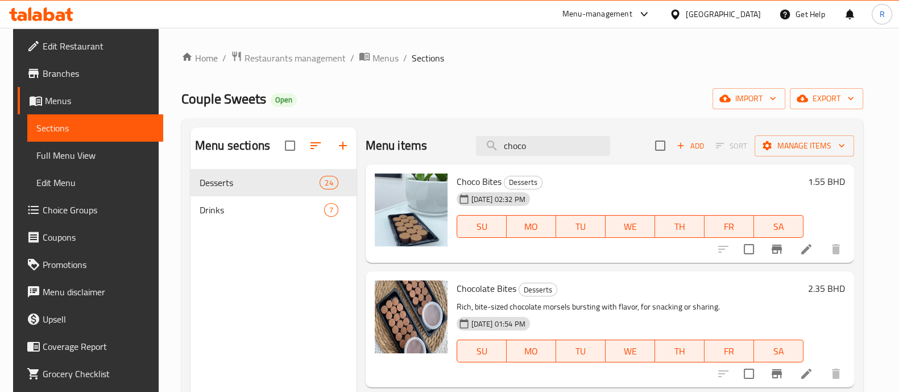
type input "choco"
click at [404, 209] on img at bounding box center [411, 209] width 73 height 73
click at [574, 193] on div "23-07-2025 02:32 PM SU MO TU WE TH FR SA" at bounding box center [630, 218] width 356 height 61
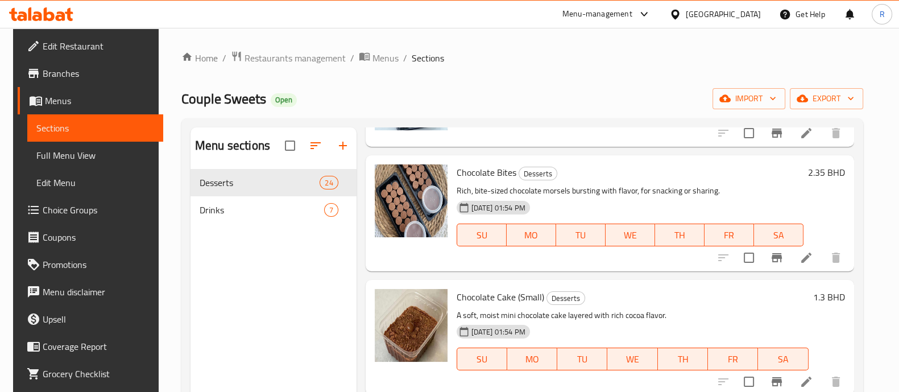
scroll to position [113, 0]
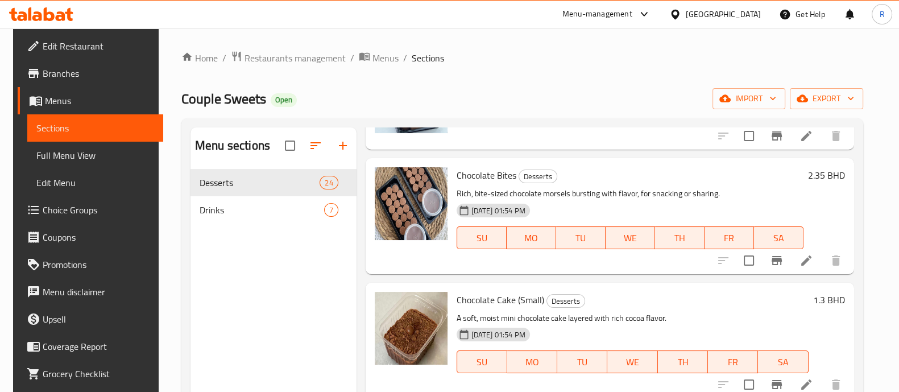
click at [752, 186] on div "Chocolate Bites Desserts Rich, bite-sized chocolate morsels bursting with flavo…" at bounding box center [630, 216] width 356 height 106
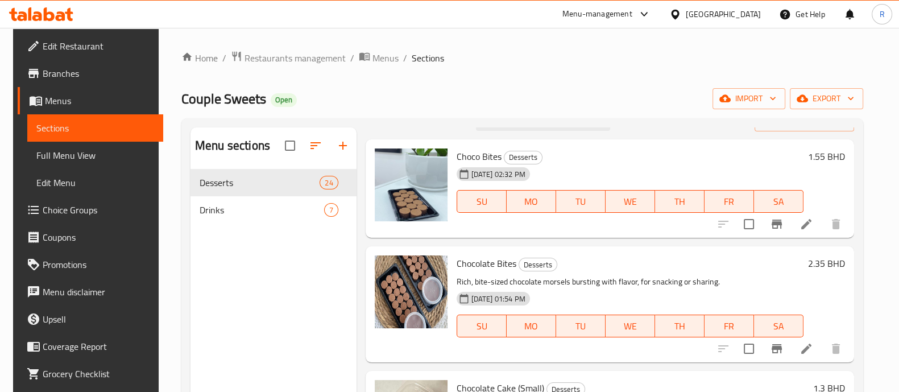
scroll to position [0, 0]
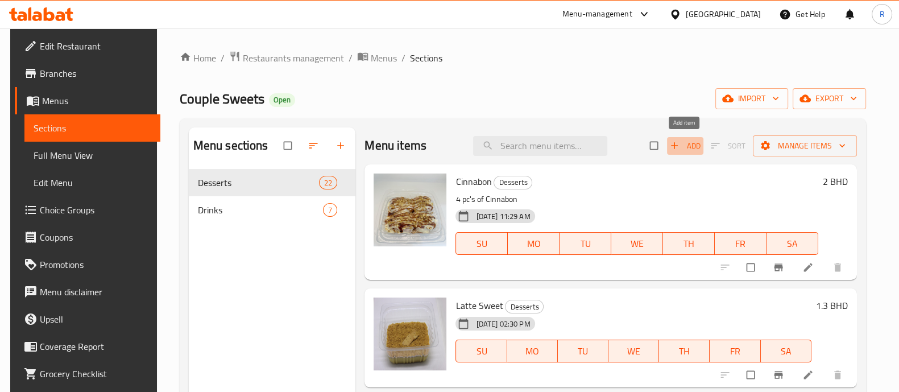
click at [693, 144] on span "Add" at bounding box center [684, 145] width 31 height 13
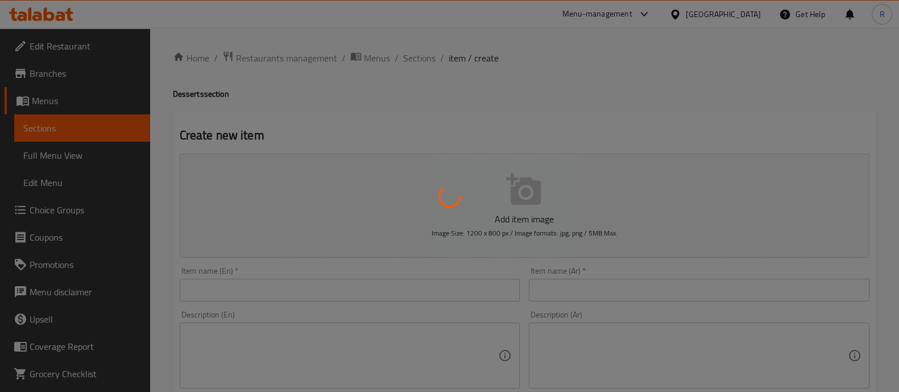
click at [347, 287] on div at bounding box center [449, 196] width 899 height 392
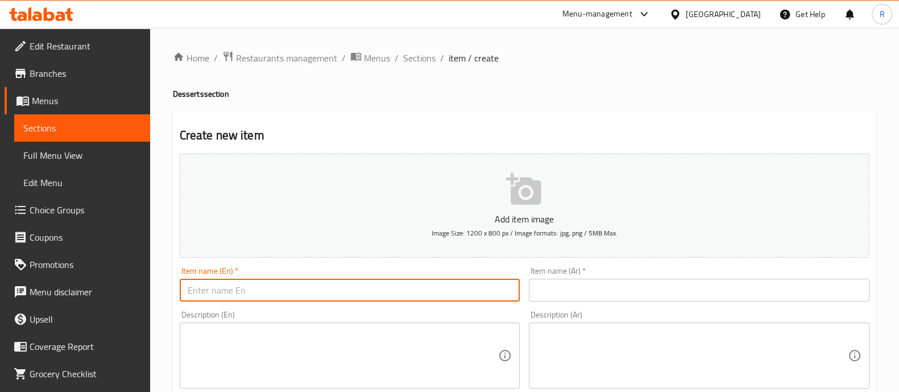
click at [347, 287] on input "text" at bounding box center [350, 289] width 340 height 23
click at [221, 11] on div "Menu-management Bahrain Get Help R" at bounding box center [449, 14] width 899 height 27
click at [239, 291] on input "Choco" at bounding box center [350, 289] width 340 height 23
drag, startPoint x: 238, startPoint y: 293, endPoint x: 171, endPoint y: 291, distance: 66.5
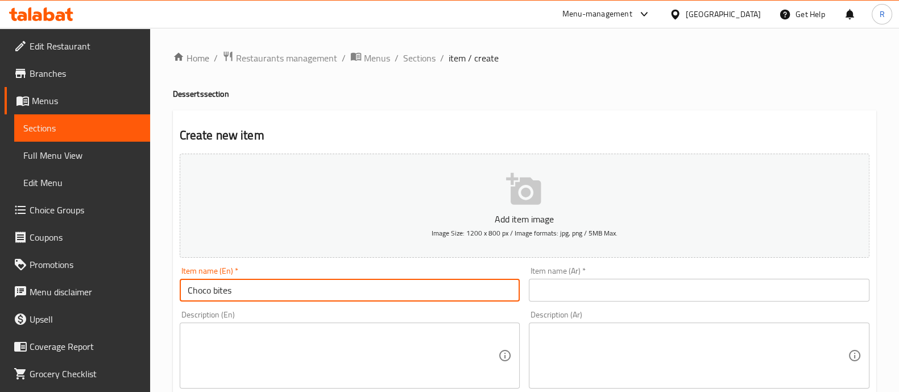
type input "Choco bites"
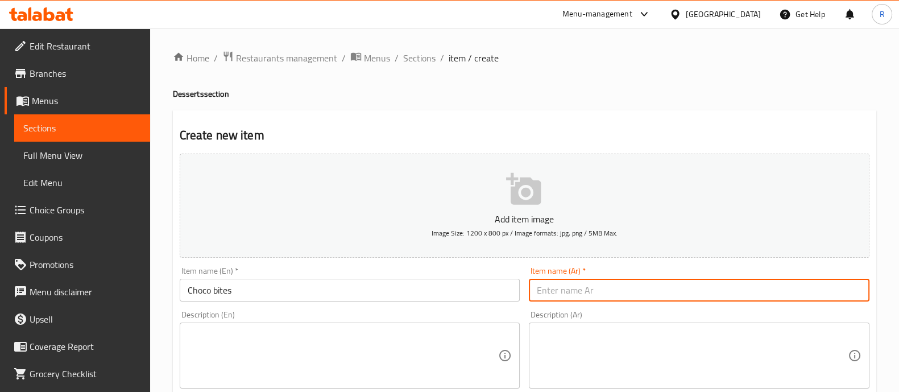
click at [590, 292] on input "text" at bounding box center [699, 289] width 340 height 23
type input "شوكو بايتس"
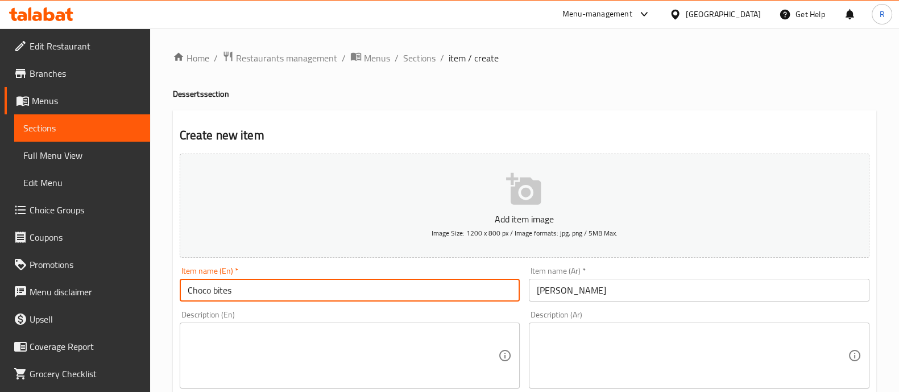
drag, startPoint x: 254, startPoint y: 295, endPoint x: 80, endPoint y: 300, distance: 174.5
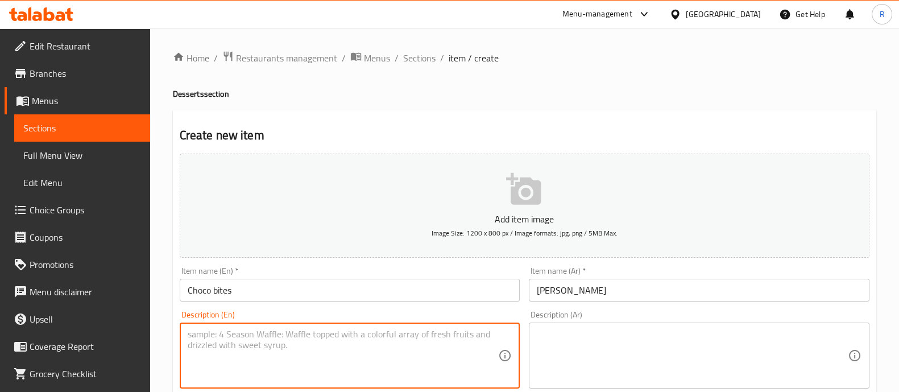
click at [221, 330] on textarea at bounding box center [343, 355] width 311 height 54
paste textarea "Choco bites"
type textarea "Choco bites"
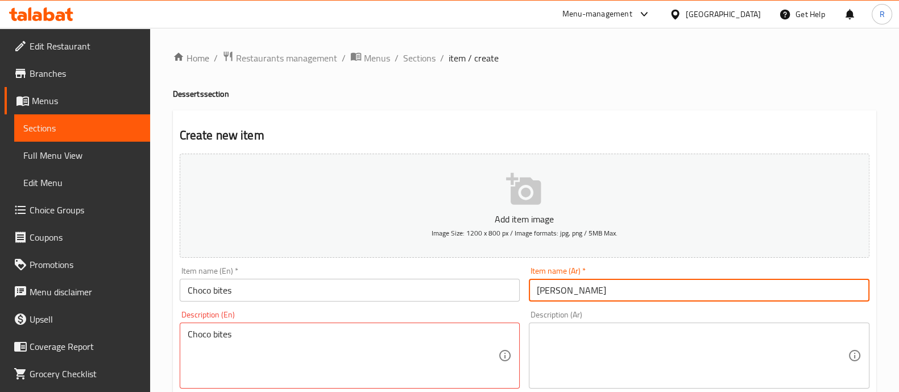
drag, startPoint x: 600, startPoint y: 288, endPoint x: 426, endPoint y: 294, distance: 174.0
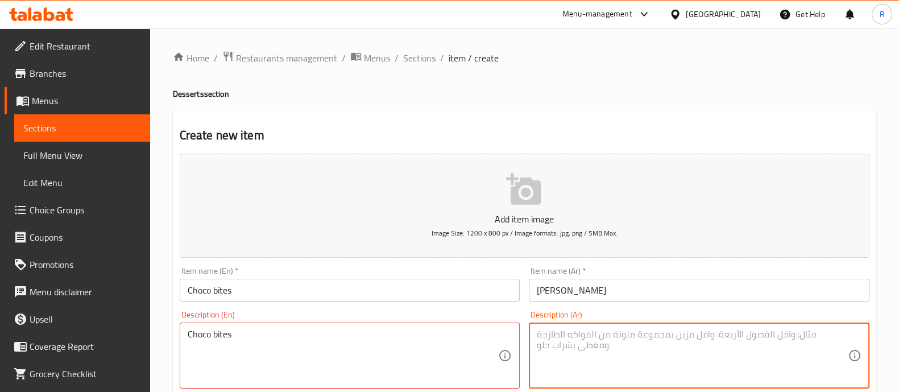
click at [548, 352] on textarea at bounding box center [691, 355] width 311 height 54
paste textarea "شوكو بايتس"
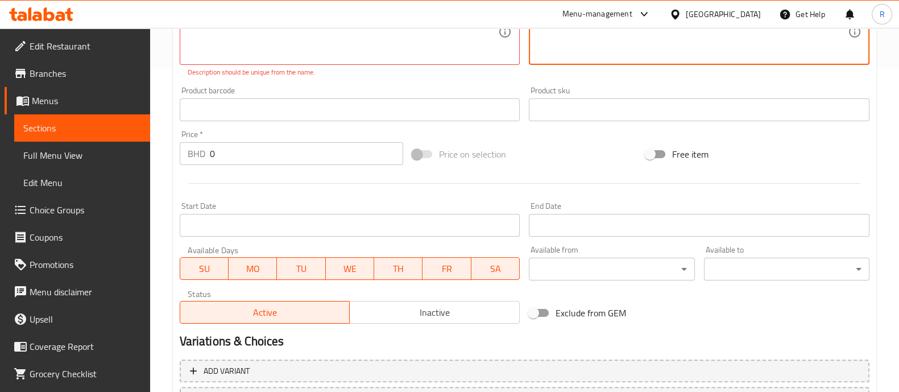
scroll to position [423, 0]
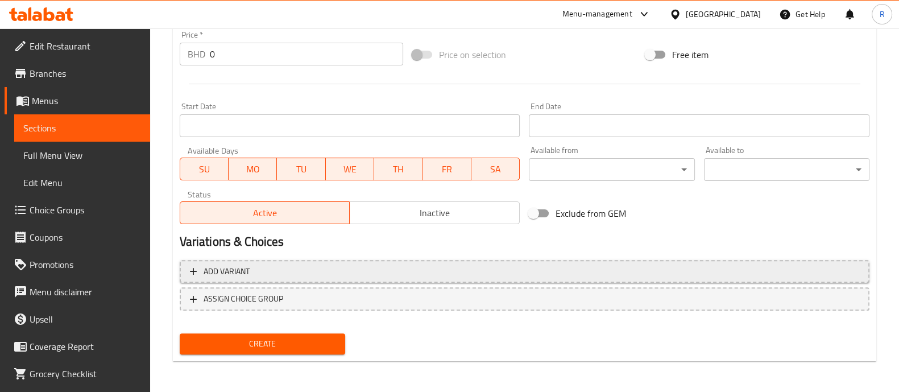
type textarea "شوكو بايتس"
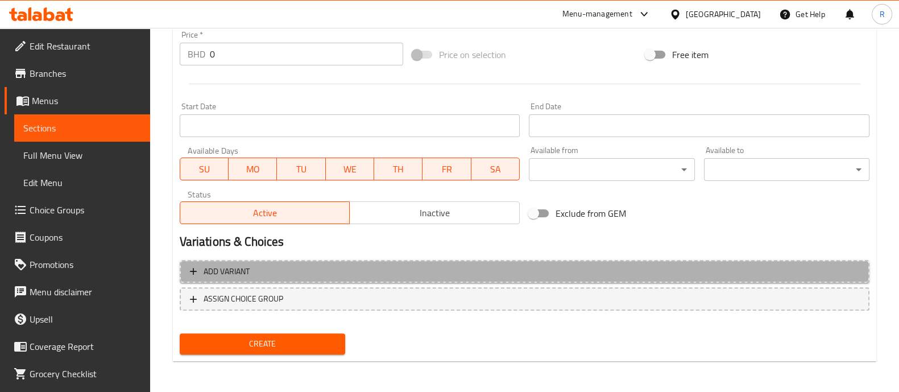
click at [310, 274] on span "Add variant" at bounding box center [524, 271] width 669 height 14
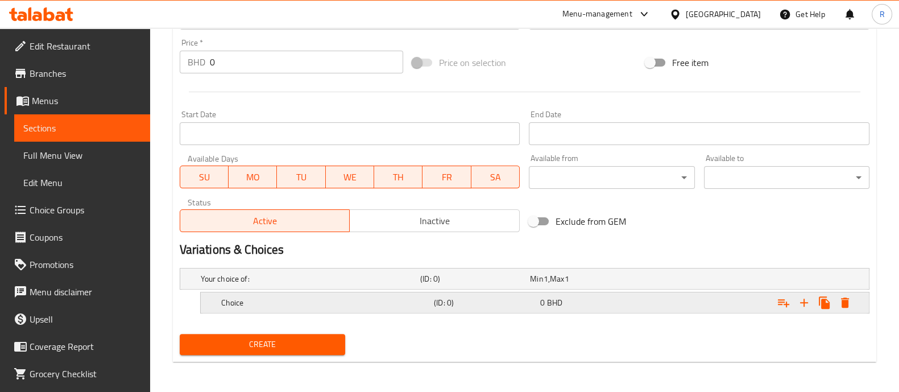
click at [367, 303] on h5 "Choice" at bounding box center [325, 302] width 208 height 11
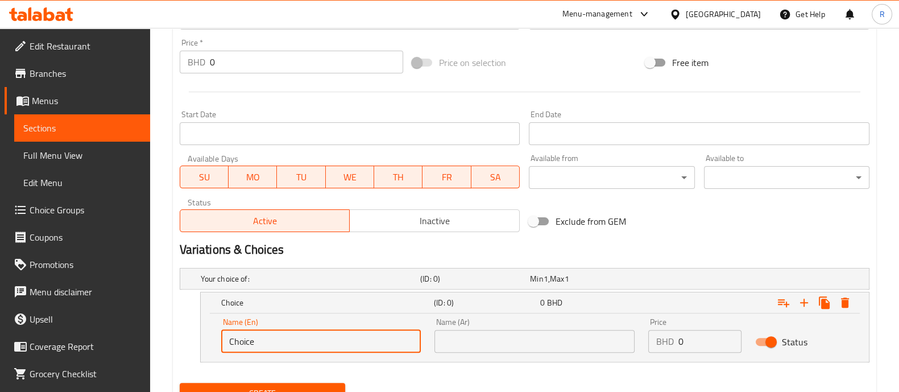
click at [367, 340] on input "Choice" at bounding box center [321, 341] width 200 height 23
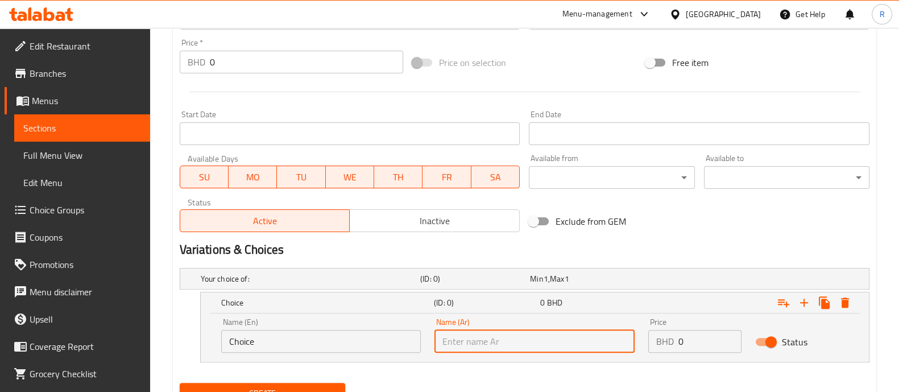
click at [473, 342] on input "text" at bounding box center [534, 341] width 200 height 23
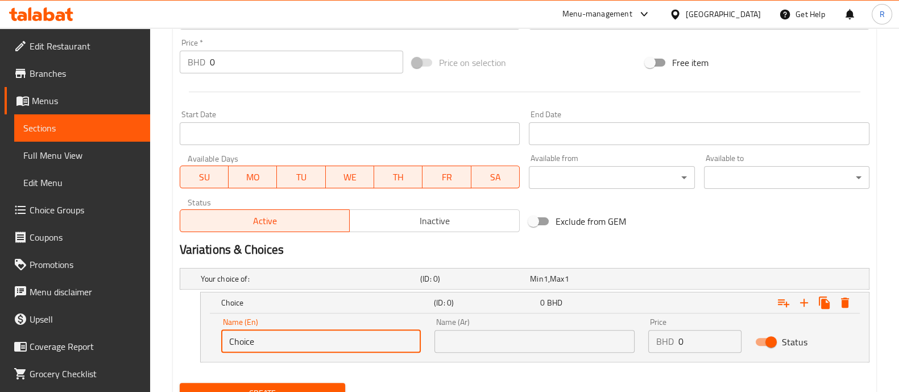
click at [313, 332] on input "Choice" at bounding box center [321, 341] width 200 height 23
type input "C"
type input "س"
type input "Small"
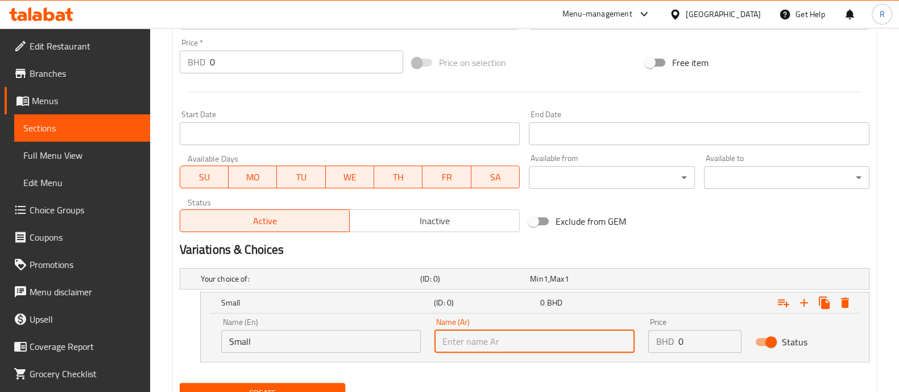
click at [489, 344] on input "text" at bounding box center [534, 341] width 200 height 23
type input "صغير"
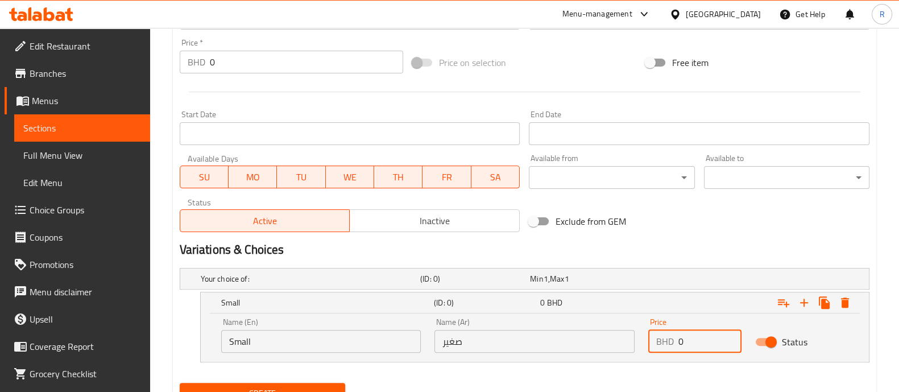
click at [702, 342] on input "0" at bounding box center [709, 341] width 63 height 23
type input "1.550"
click at [805, 301] on icon "Expand" at bounding box center [804, 302] width 8 height 8
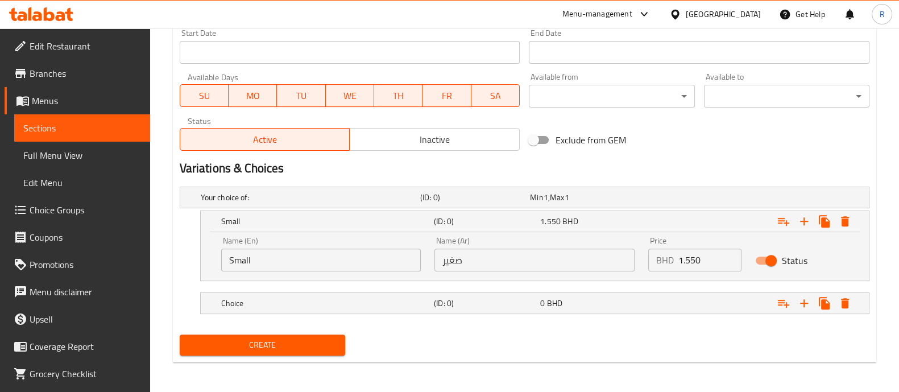
scroll to position [497, 0]
click at [352, 303] on h5 "Choice" at bounding box center [325, 302] width 208 height 11
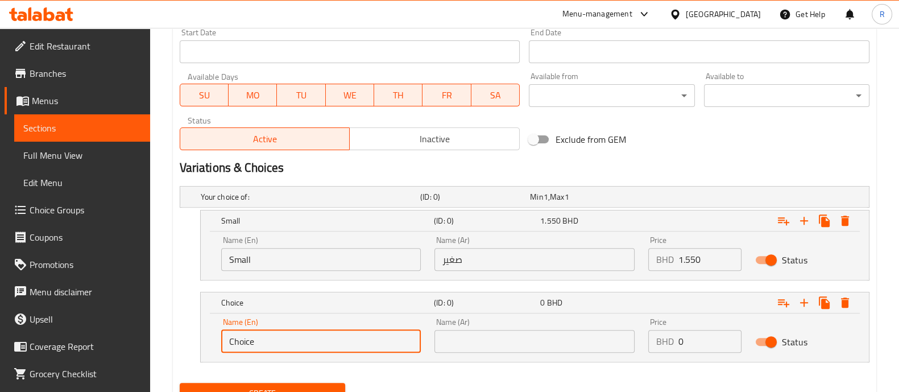
click at [284, 345] on input "Choice" at bounding box center [321, 341] width 200 height 23
type input "C"
type input "Medium"
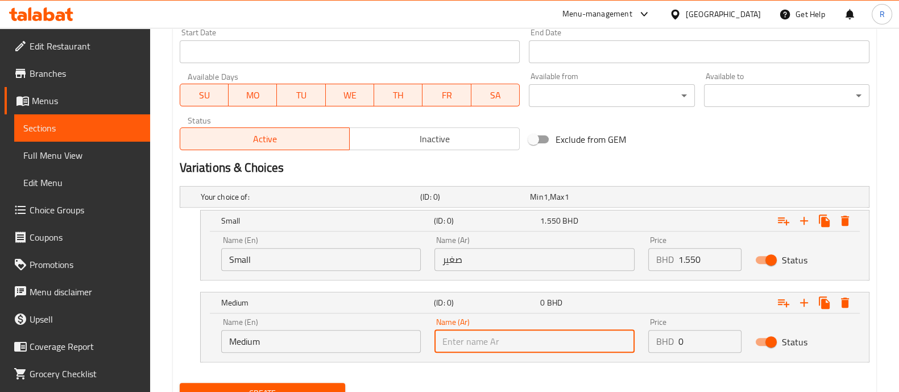
click at [484, 346] on input "text" at bounding box center [534, 341] width 200 height 23
type input "متوسط"
click at [705, 339] on input "0" at bounding box center [709, 341] width 63 height 23
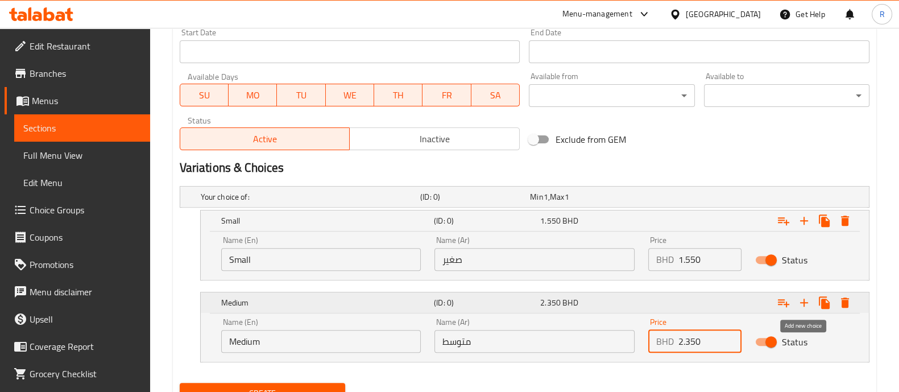
type input "2.350"
click at [809, 302] on icon "Expand" at bounding box center [804, 303] width 14 height 14
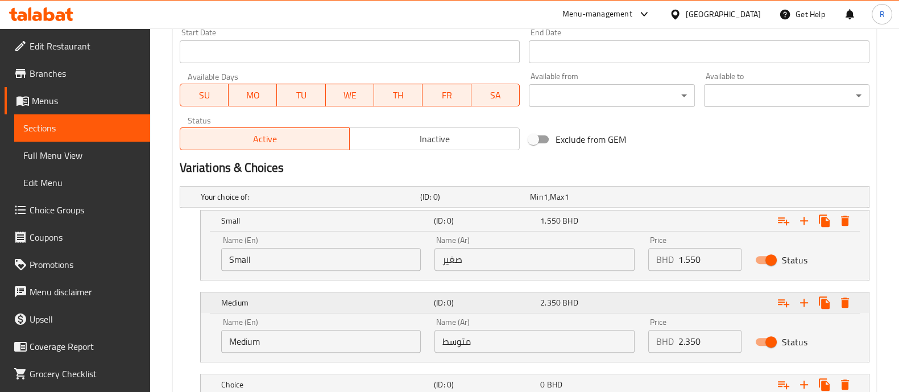
scroll to position [579, 0]
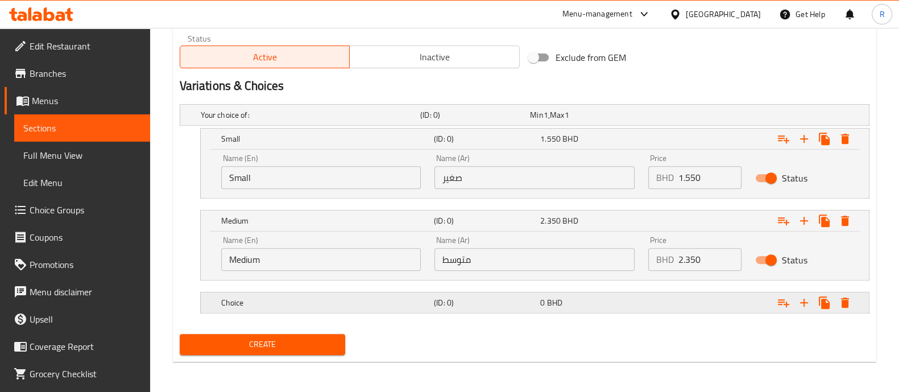
click at [310, 302] on h5 "Choice" at bounding box center [325, 302] width 208 height 11
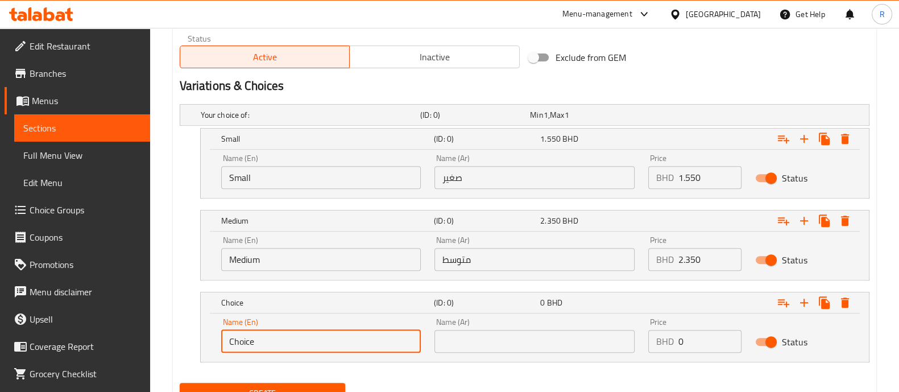
click at [276, 342] on input "Choice" at bounding box center [321, 341] width 200 height 23
type input "C"
type input "Large"
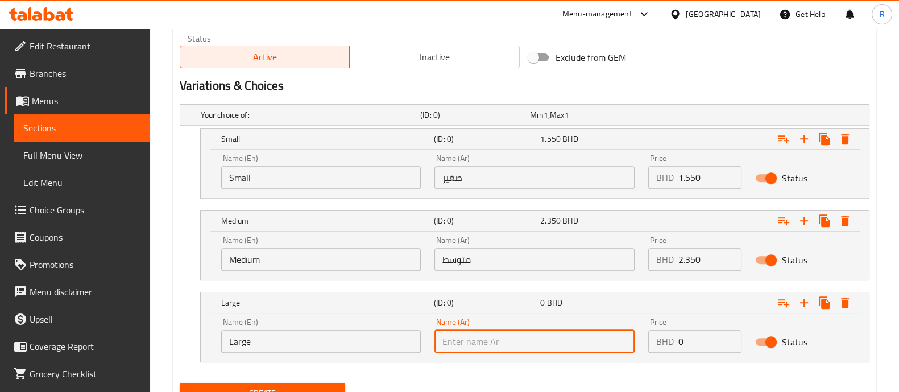
click at [473, 346] on input "text" at bounding box center [534, 341] width 200 height 23
type input "كبير"
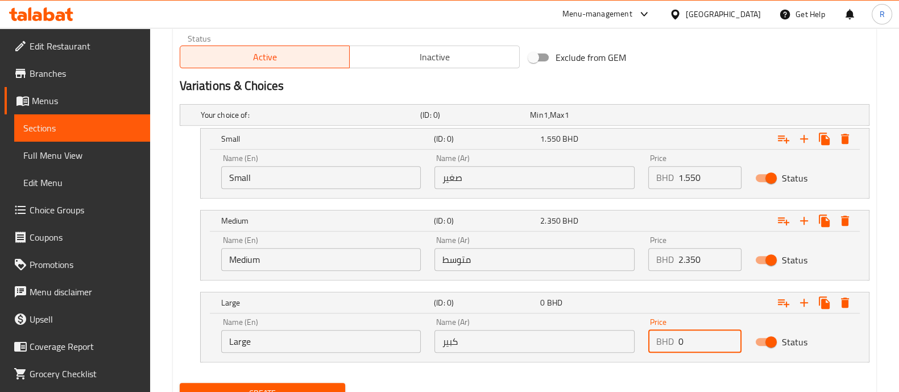
click at [697, 335] on input "0" at bounding box center [709, 341] width 63 height 23
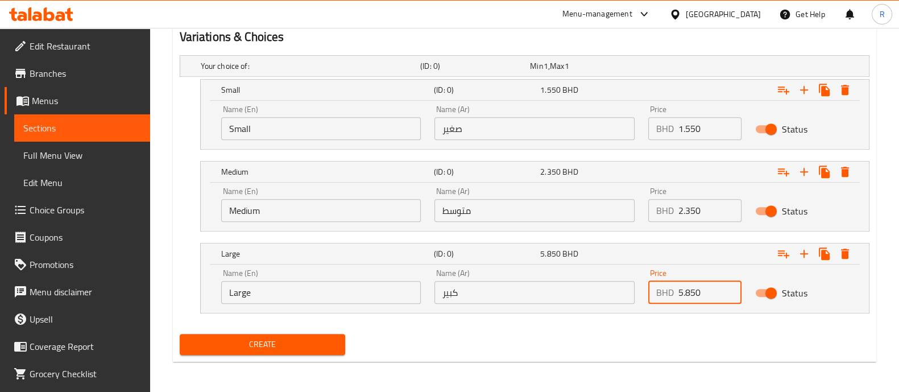
type input "5.850"
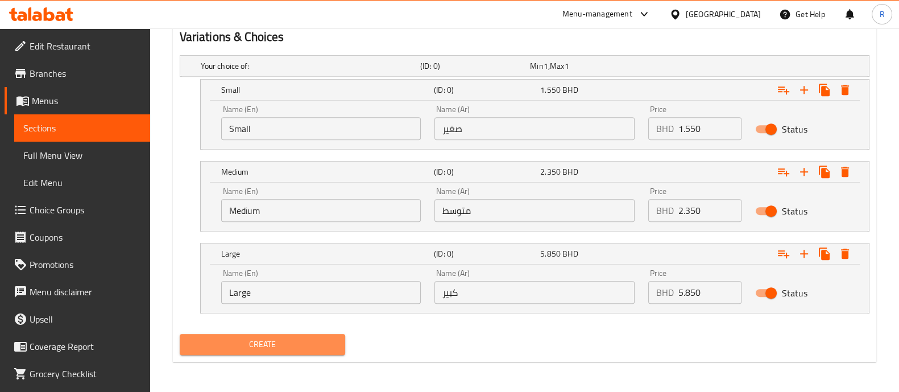
click at [308, 339] on span "Create" at bounding box center [262, 344] width 147 height 14
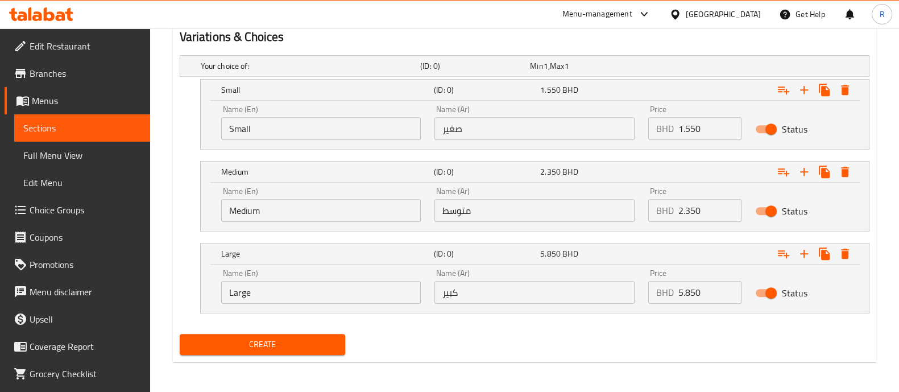
scroll to position [139, 0]
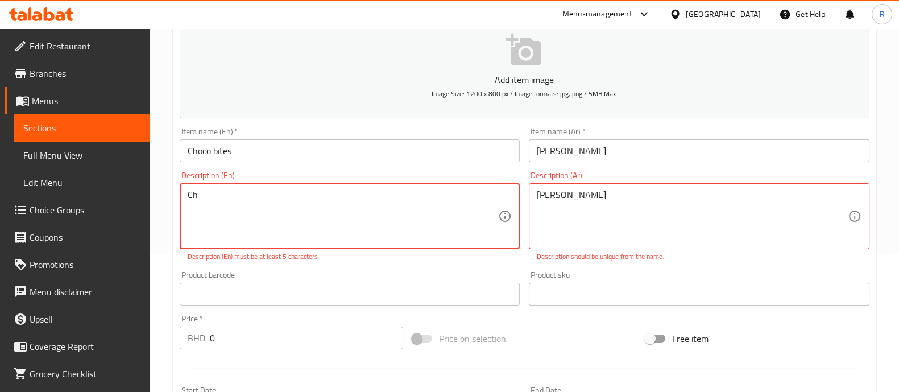
type textarea "C"
type textarea "Bites of Choco"
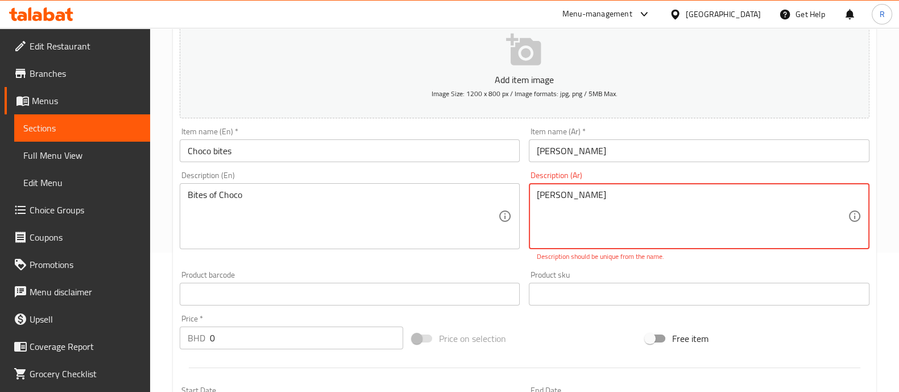
drag, startPoint x: 563, startPoint y: 194, endPoint x: 531, endPoint y: 189, distance: 32.3
click at [560, 195] on textarea "شوكو بايتس" at bounding box center [691, 216] width 311 height 54
drag, startPoint x: 560, startPoint y: 195, endPoint x: 526, endPoint y: 192, distance: 34.8
click at [526, 192] on div "Description (Ar) شوكو بايتس Description (Ar) Description should be unique from …" at bounding box center [699, 216] width 350 height 99
type textarea "ش"
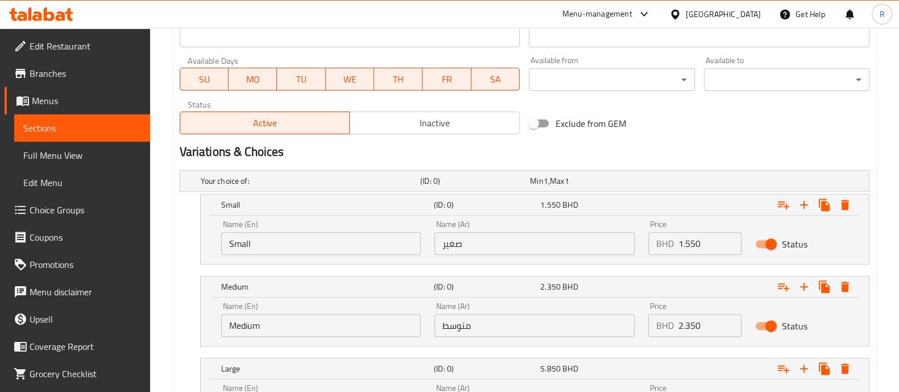
scroll to position [594, 0]
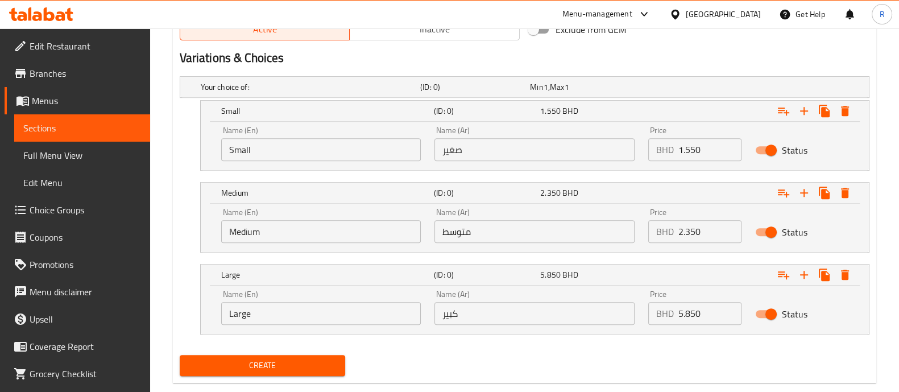
type textarea "باتس الكوكو"
click at [301, 367] on span "Create" at bounding box center [262, 365] width 147 height 14
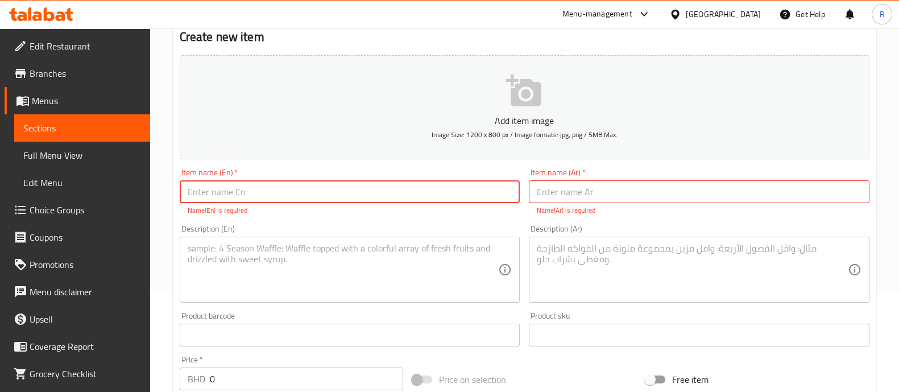
scroll to position [0, 0]
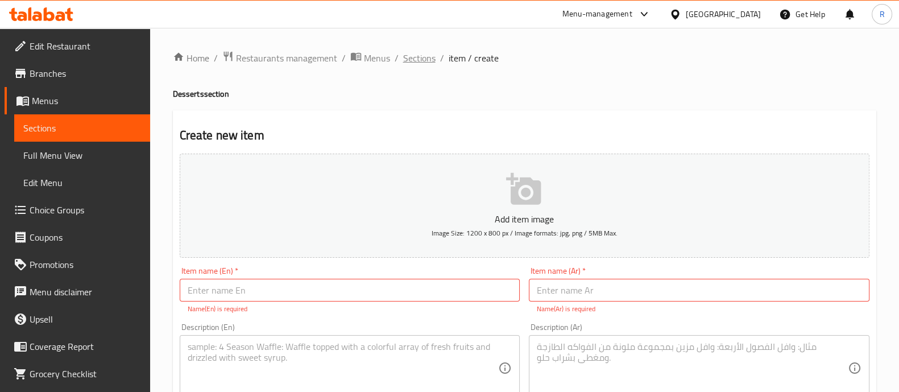
click at [415, 55] on span "Sections" at bounding box center [419, 58] width 32 height 14
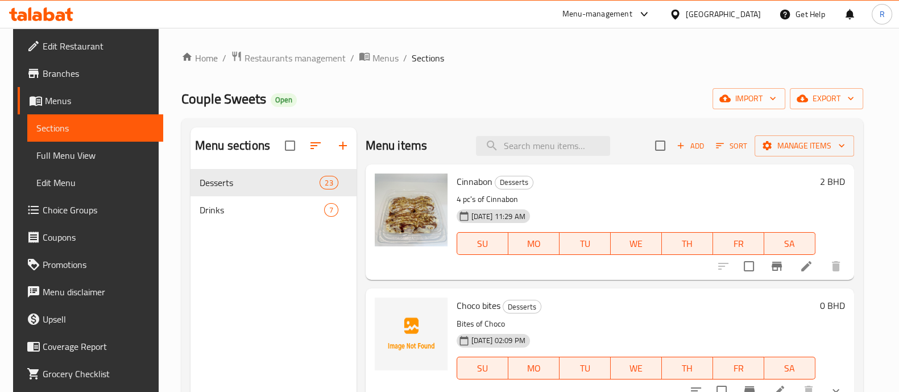
scroll to position [164, 0]
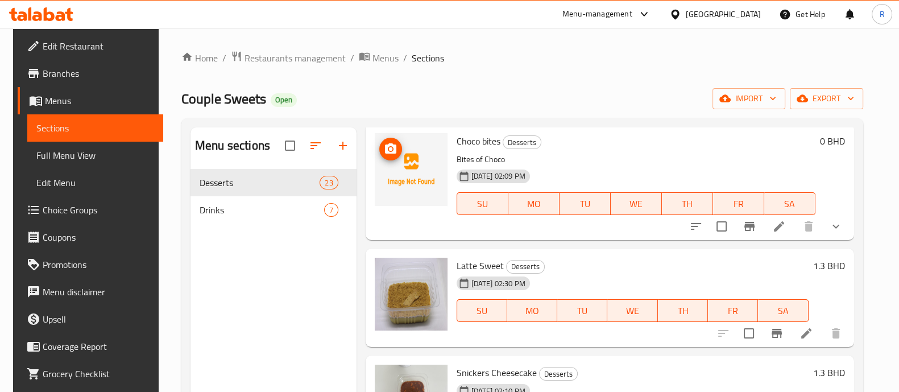
click at [415, 172] on img at bounding box center [411, 169] width 73 height 73
click at [388, 146] on icon "upload picture" at bounding box center [390, 148] width 11 height 10
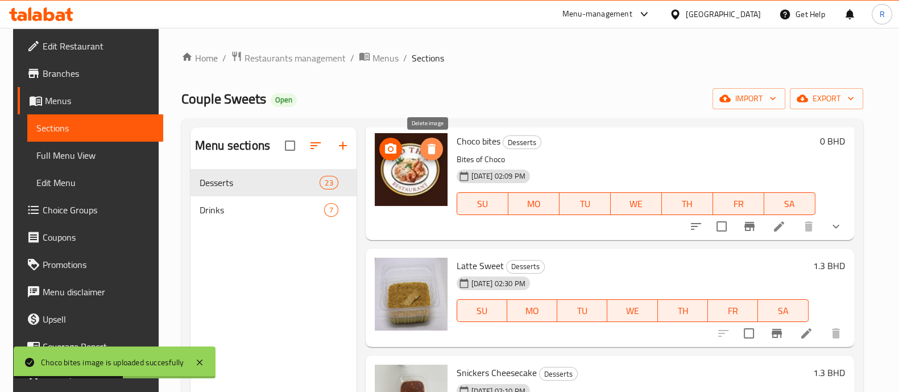
click at [432, 139] on button "delete image" at bounding box center [431, 149] width 23 height 23
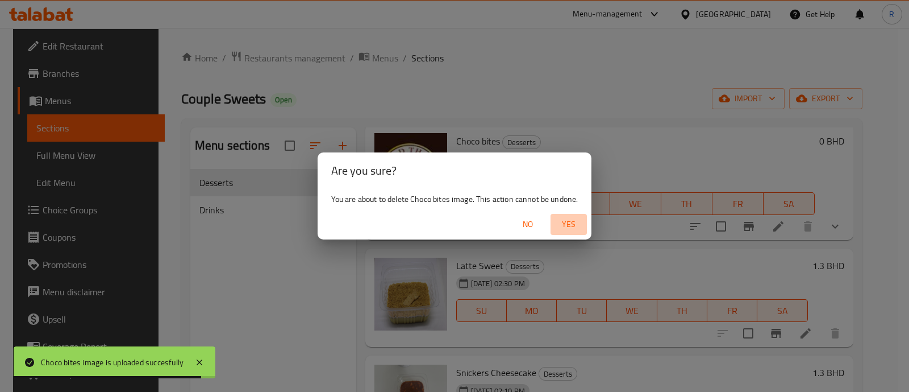
click at [575, 225] on span "Yes" at bounding box center [568, 224] width 27 height 14
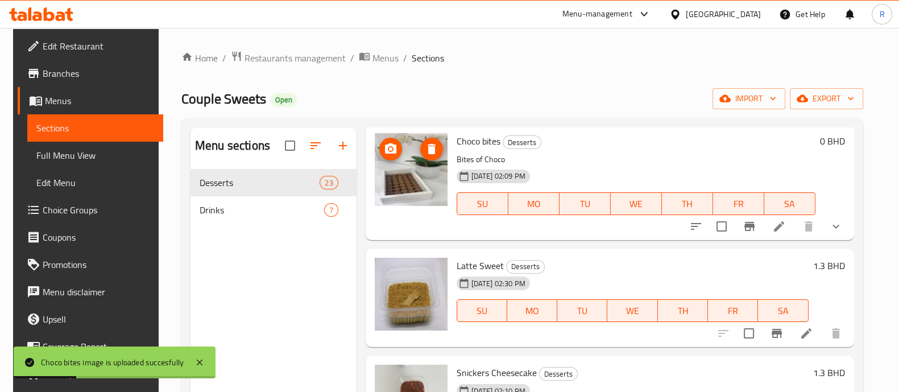
click at [513, 49] on div "Home / Restaurants management / Menus / Sections Couple Sweets Open import expo…" at bounding box center [522, 289] width 727 height 523
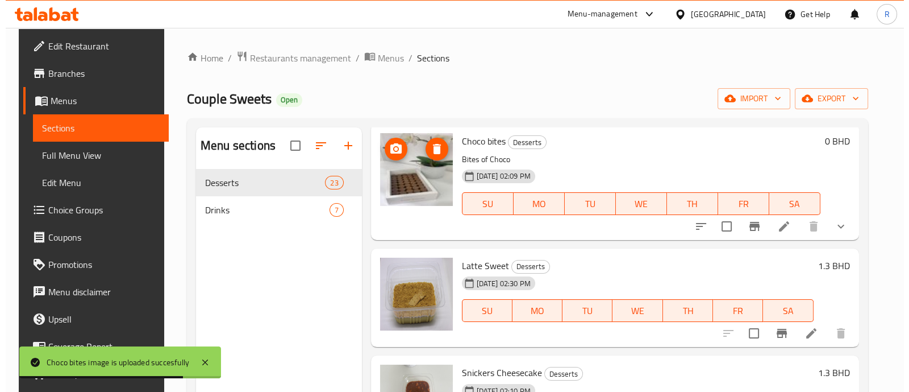
scroll to position [0, 0]
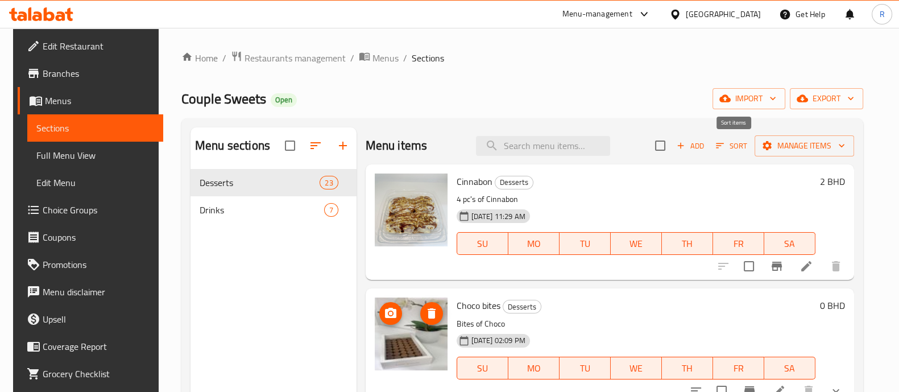
click at [734, 144] on span "Sort" at bounding box center [731, 145] width 31 height 13
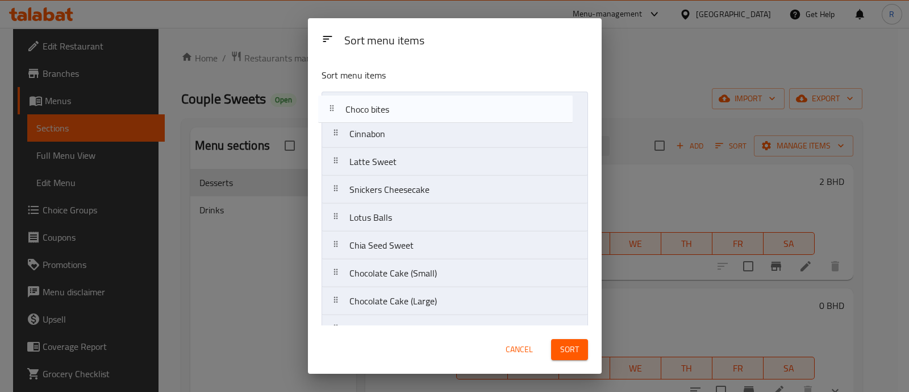
drag, startPoint x: 508, startPoint y: 140, endPoint x: 504, endPoint y: 106, distance: 33.8
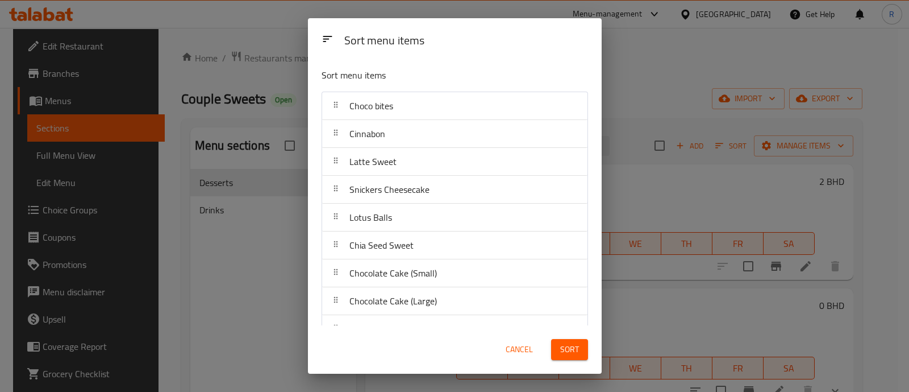
click at [571, 352] on span "Sort" at bounding box center [569, 349] width 19 height 14
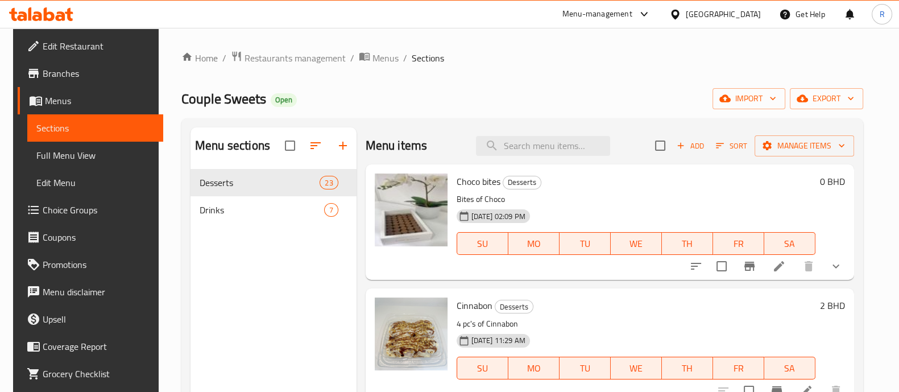
click at [713, 137] on button "Sort" at bounding box center [731, 146] width 37 height 18
